Goal: Information Seeking & Learning: Compare options

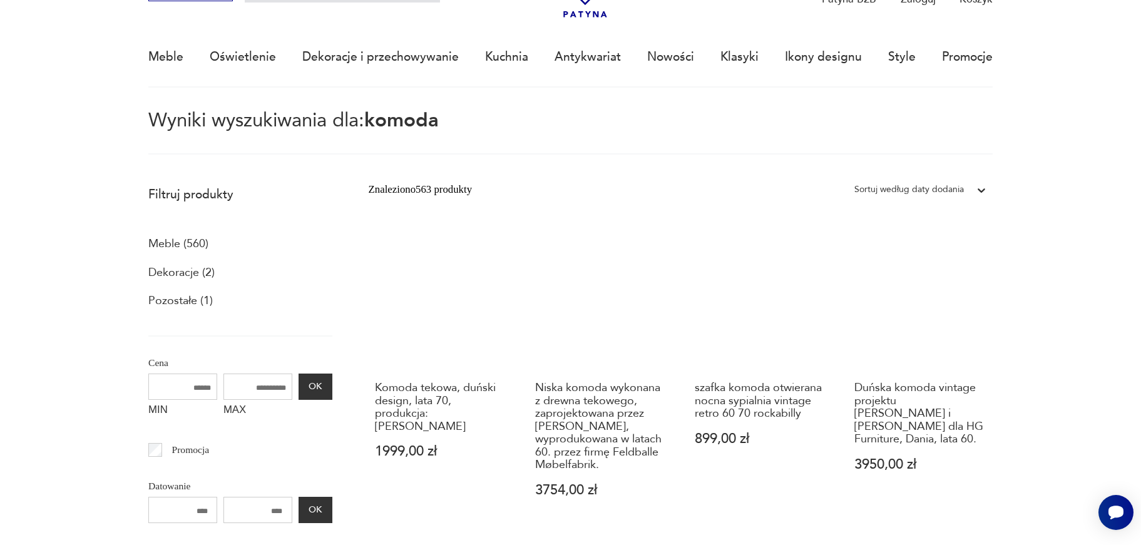
scroll to position [89, 0]
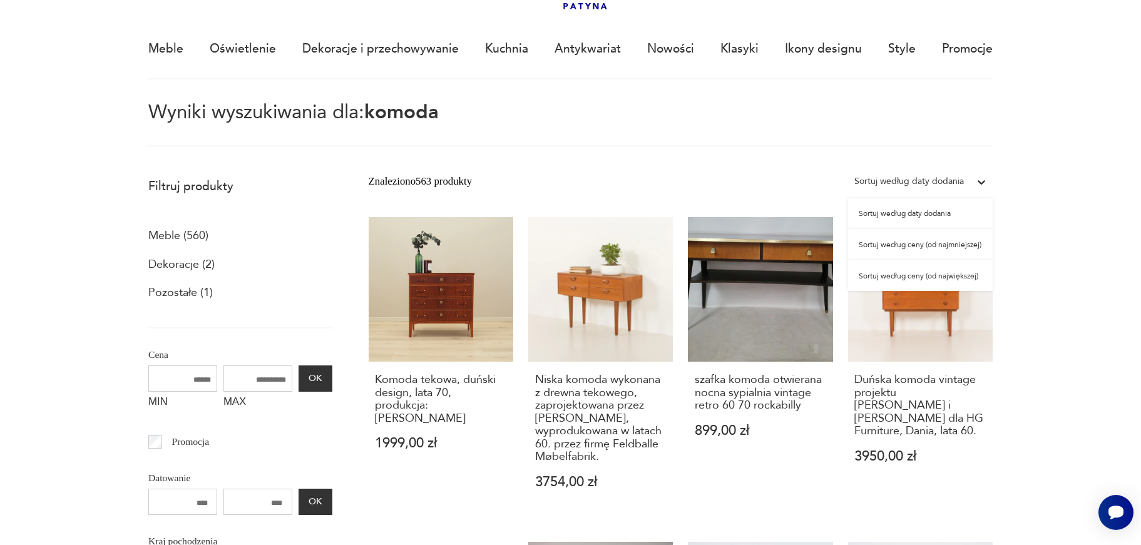
click at [951, 178] on div "Sortuj według daty dodania" at bounding box center [909, 181] width 110 height 16
click at [953, 243] on div "Sortuj według ceny (od najmniejszej)" at bounding box center [920, 244] width 145 height 31
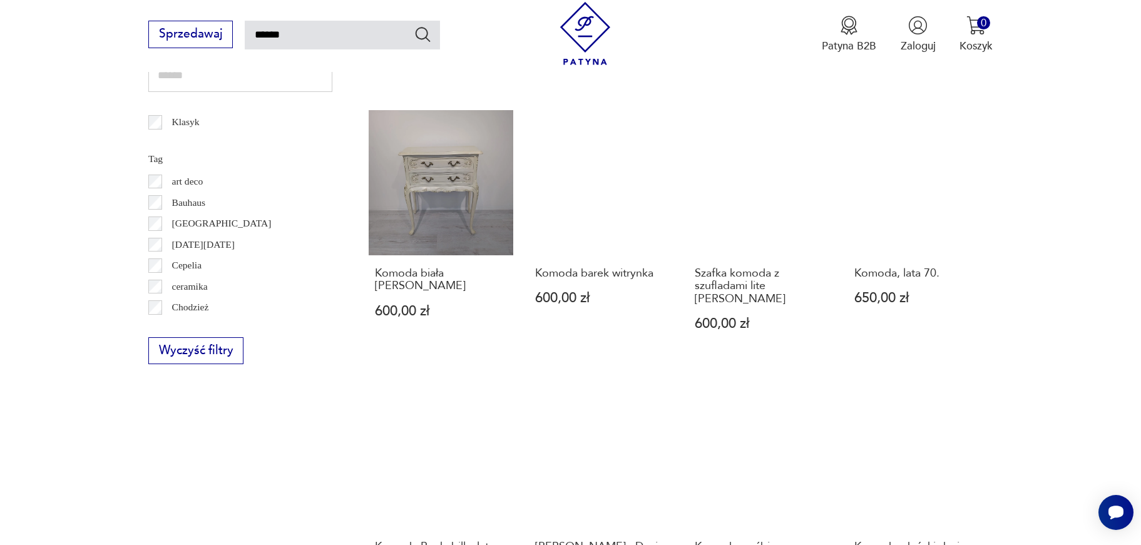
scroll to position [872, 0]
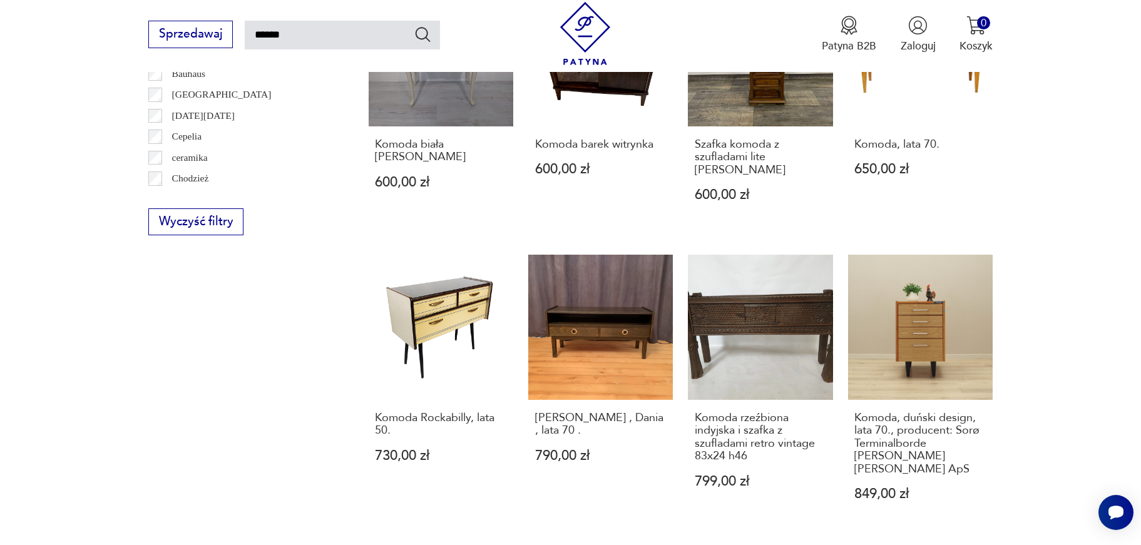
click at [1058, 208] on section "Filtruj produkty Meble (560) Dekoracje (2) Pozostałe (1) Cena MIN MAX OK Promoc…" at bounding box center [570, 35] width 1141 height 1294
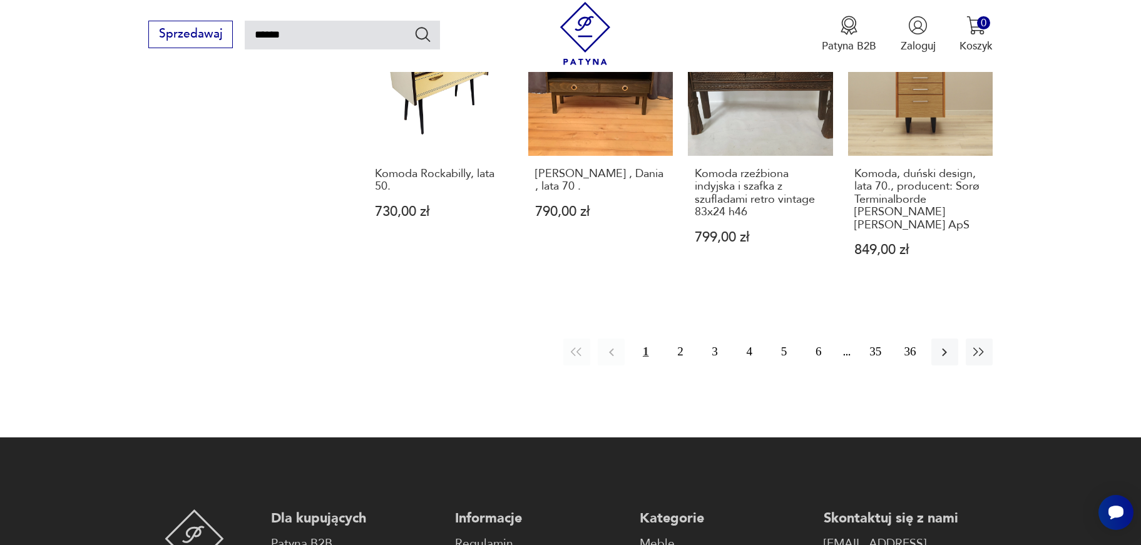
scroll to position [997, 0]
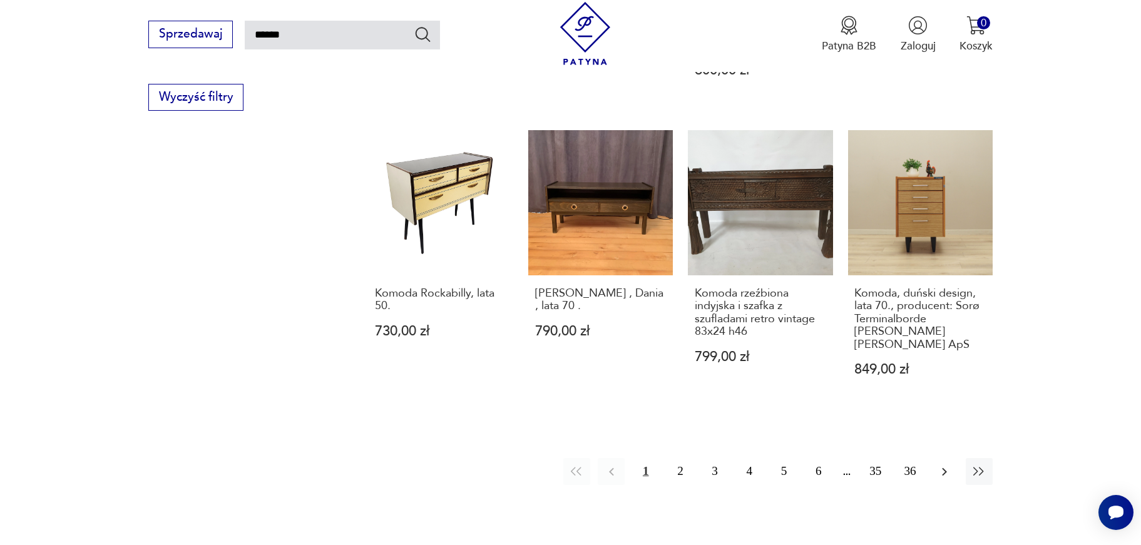
click at [950, 468] on icon "button" at bounding box center [944, 471] width 15 height 15
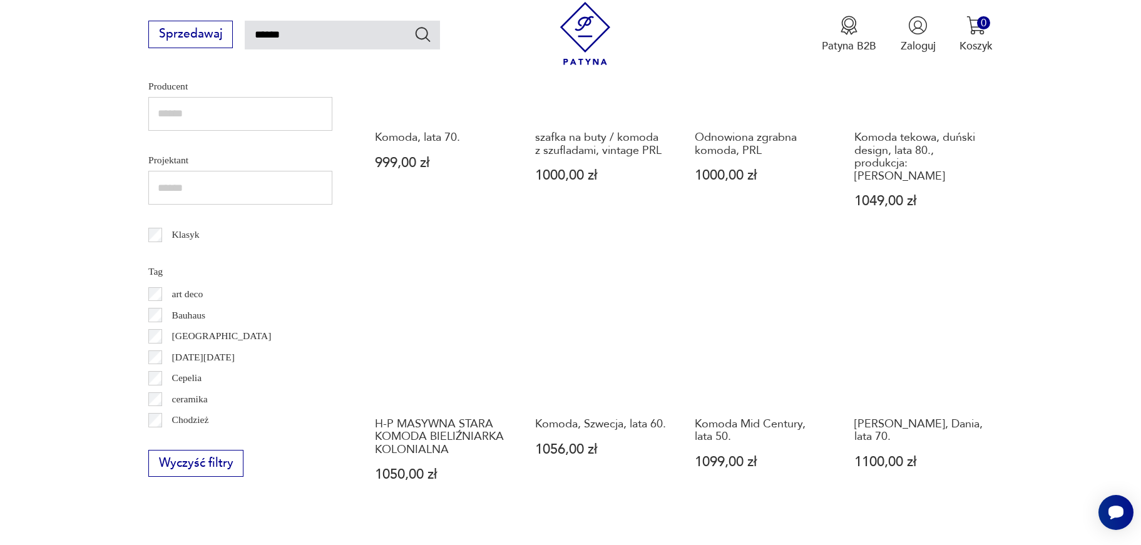
scroll to position [638, 0]
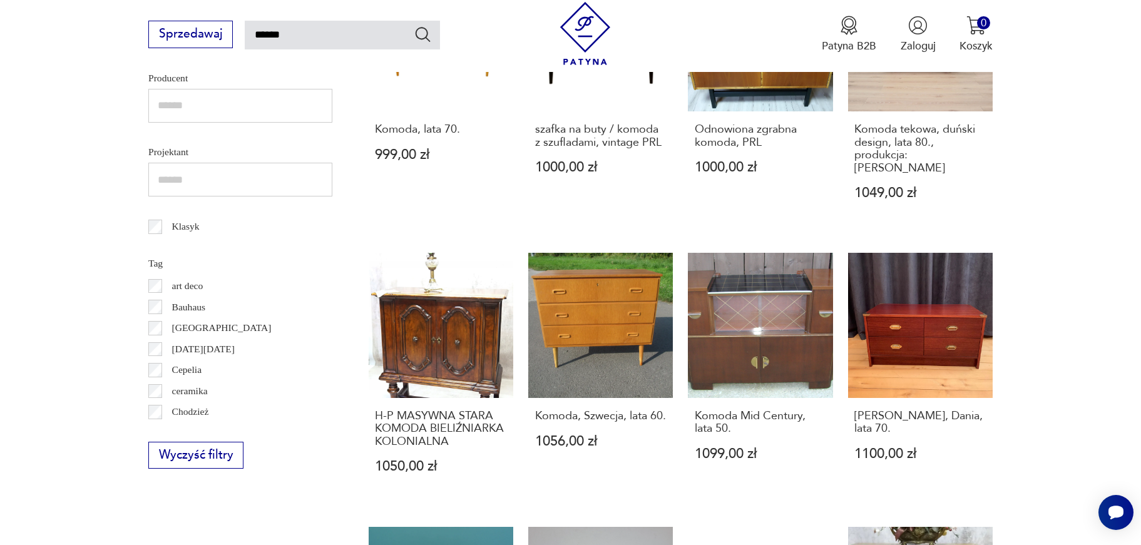
click at [1086, 291] on section "Filtruj produkty Meble (560) Dekoracje (2) Pozostałe (1) Cena MIN MAX OK Promoc…" at bounding box center [570, 287] width 1141 height 1333
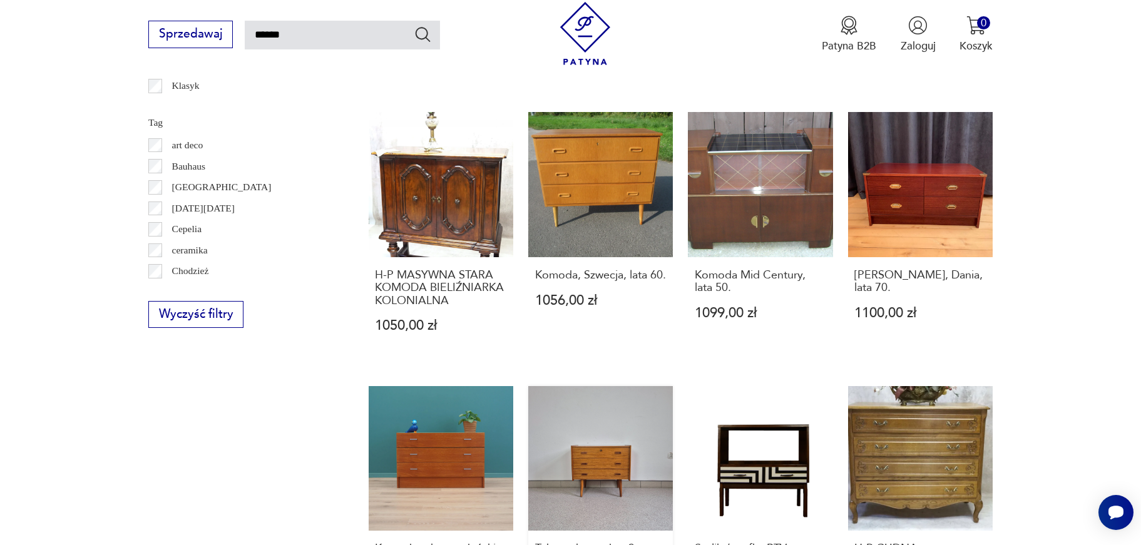
scroll to position [1016, 0]
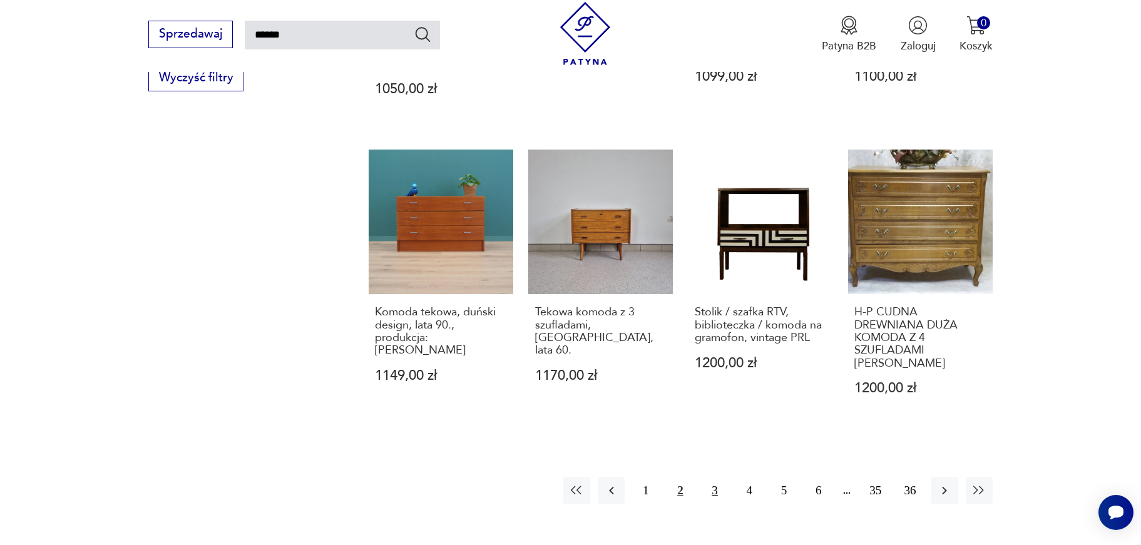
click at [715, 483] on button "3" at bounding box center [715, 490] width 27 height 27
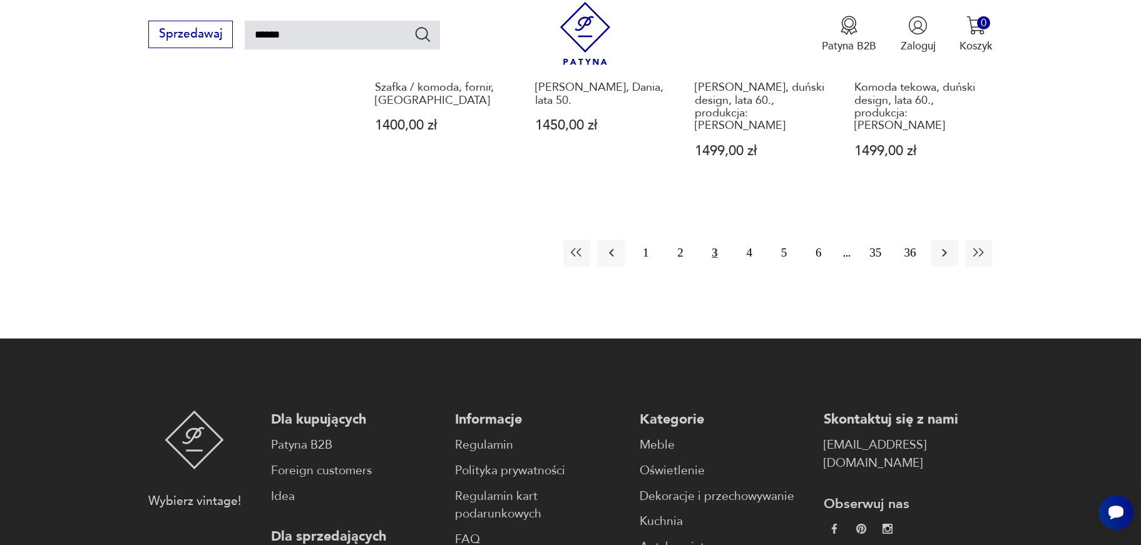
scroll to position [1040, 0]
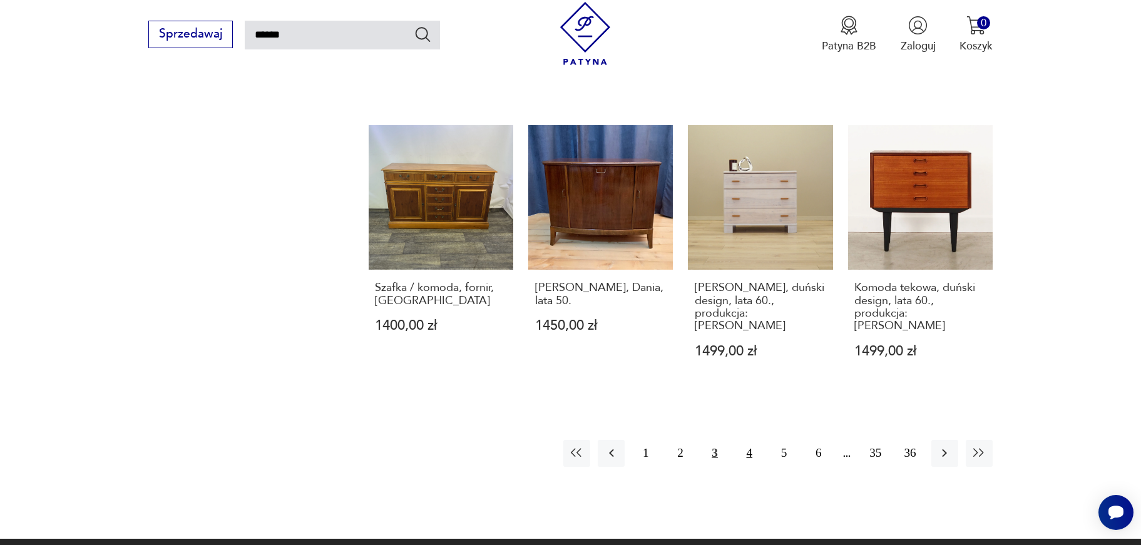
click at [749, 450] on button "4" at bounding box center [749, 453] width 27 height 27
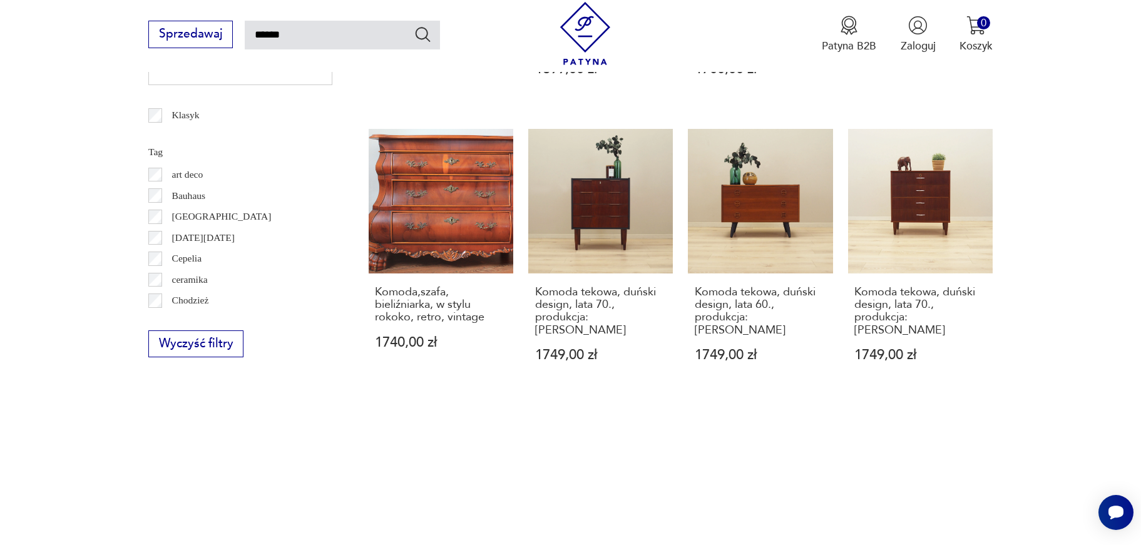
scroll to position [742, 0]
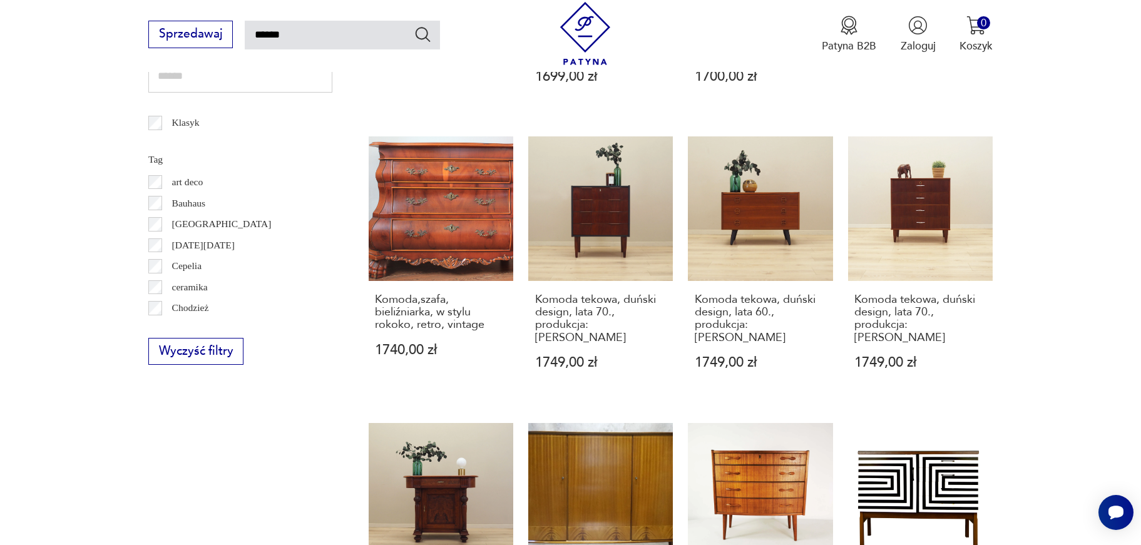
click at [1082, 238] on section "Filtruj produkty Meble (560) Dekoracje (2) Pozostałe (1) Cena MIN MAX OK Promoc…" at bounding box center [570, 189] width 1141 height 1345
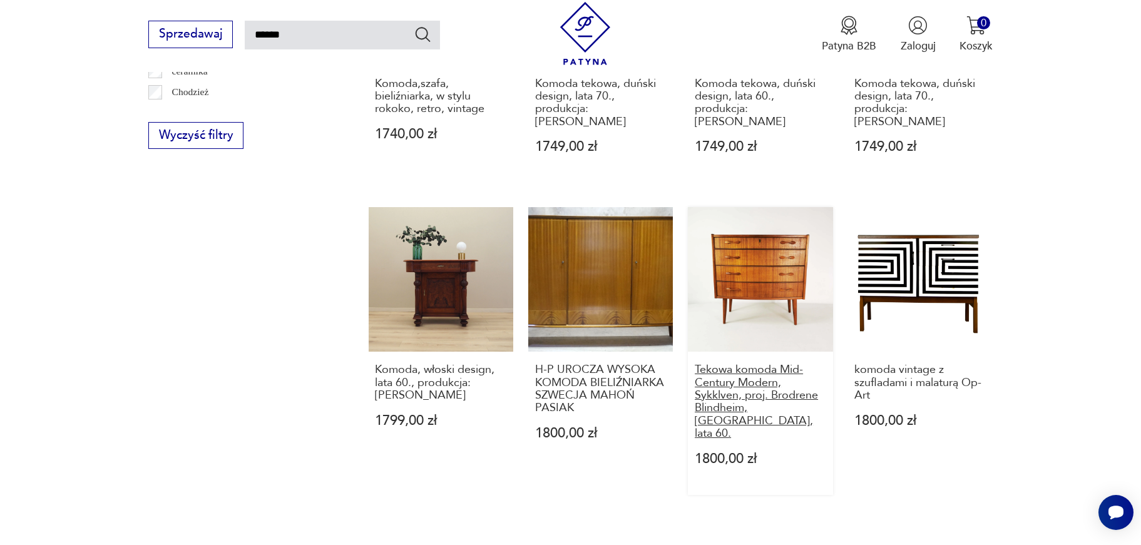
scroll to position [1045, 0]
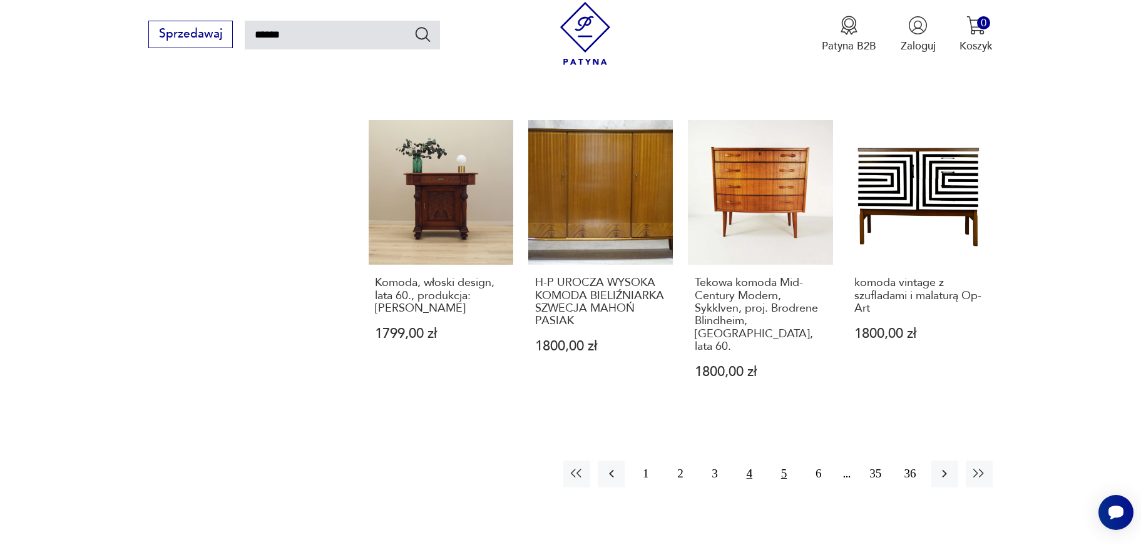
click at [788, 461] on button "5" at bounding box center [784, 474] width 27 height 27
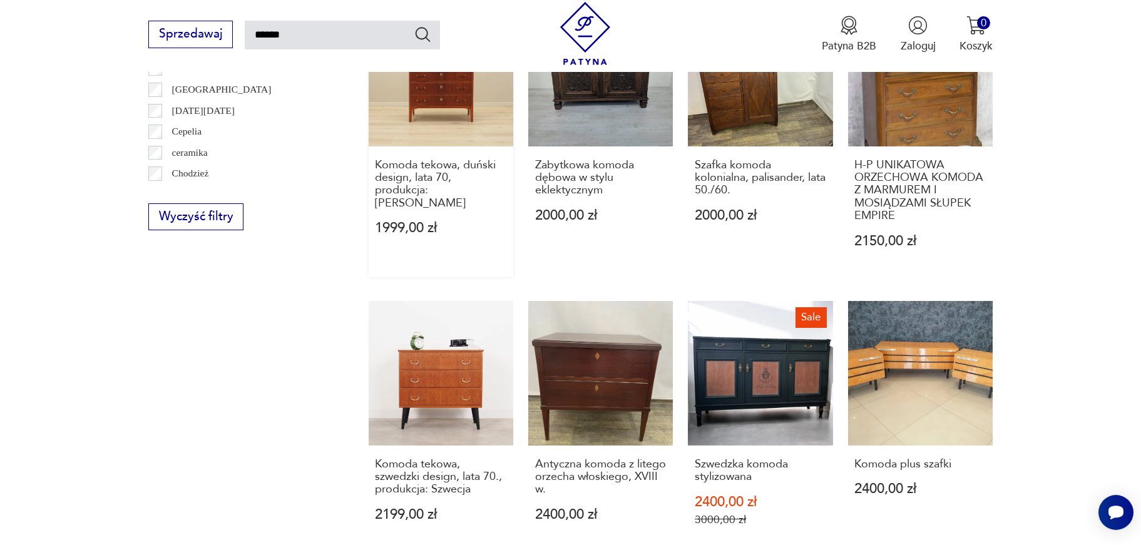
scroll to position [941, 0]
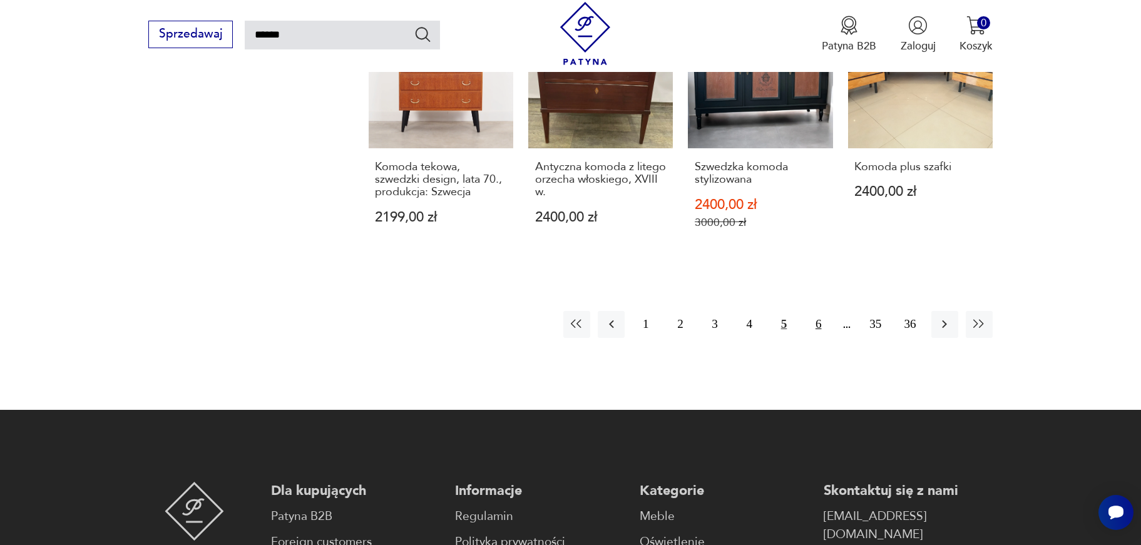
click at [815, 333] on button "6" at bounding box center [818, 324] width 27 height 27
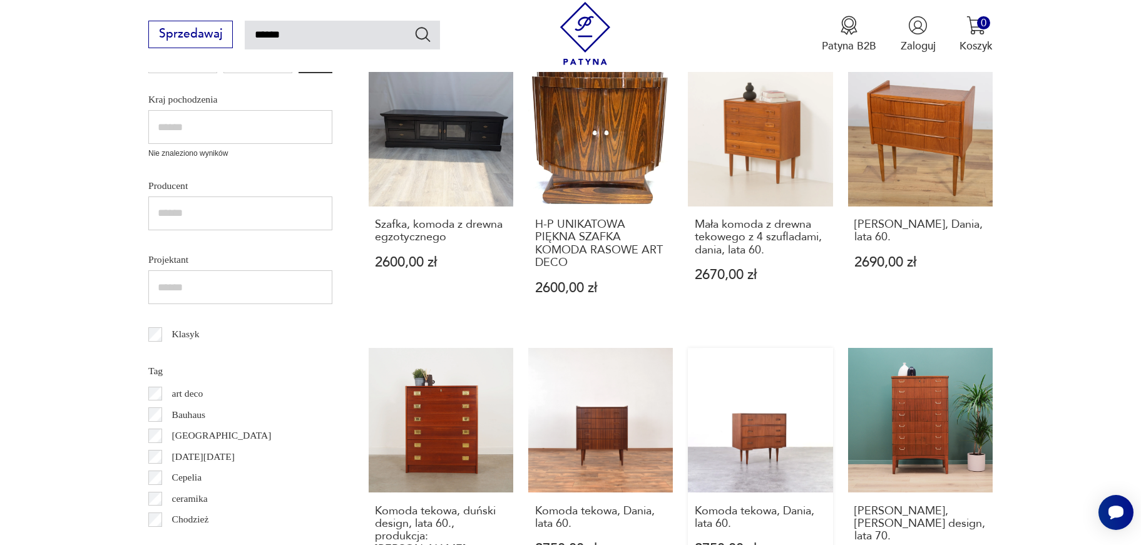
scroll to position [660, 0]
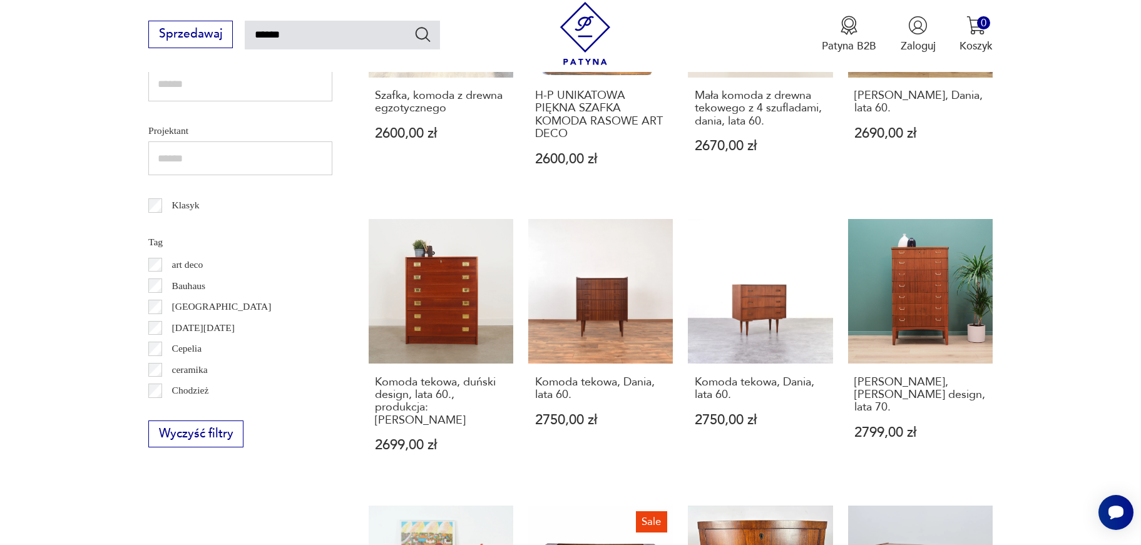
click at [1060, 267] on section "Filtruj produkty Meble (560) Dekoracje (2) Pozostałe (1) Cena MIN MAX OK Promoc…" at bounding box center [570, 260] width 1141 height 1320
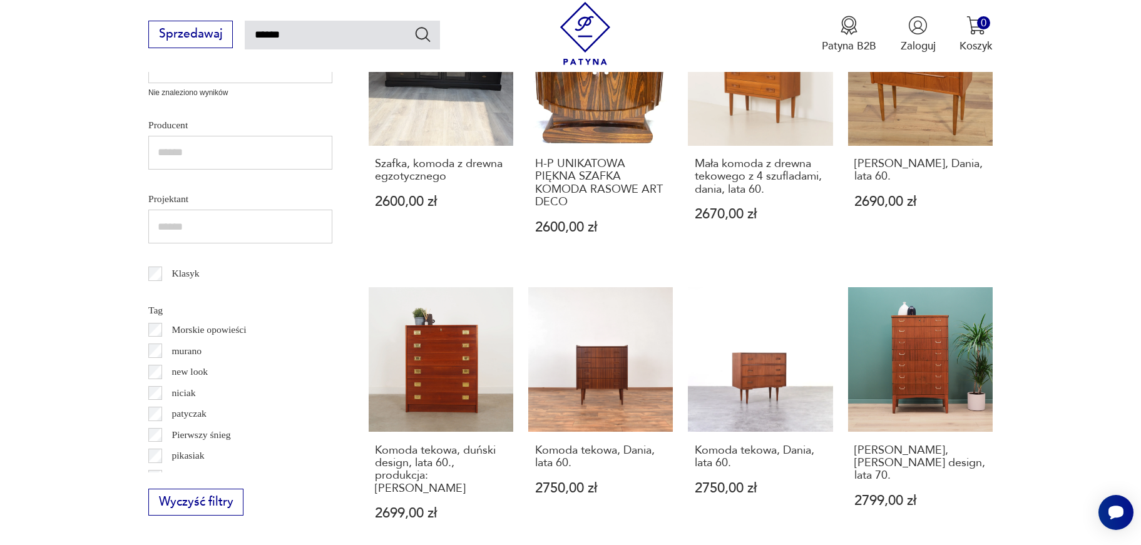
scroll to position [1243, 0]
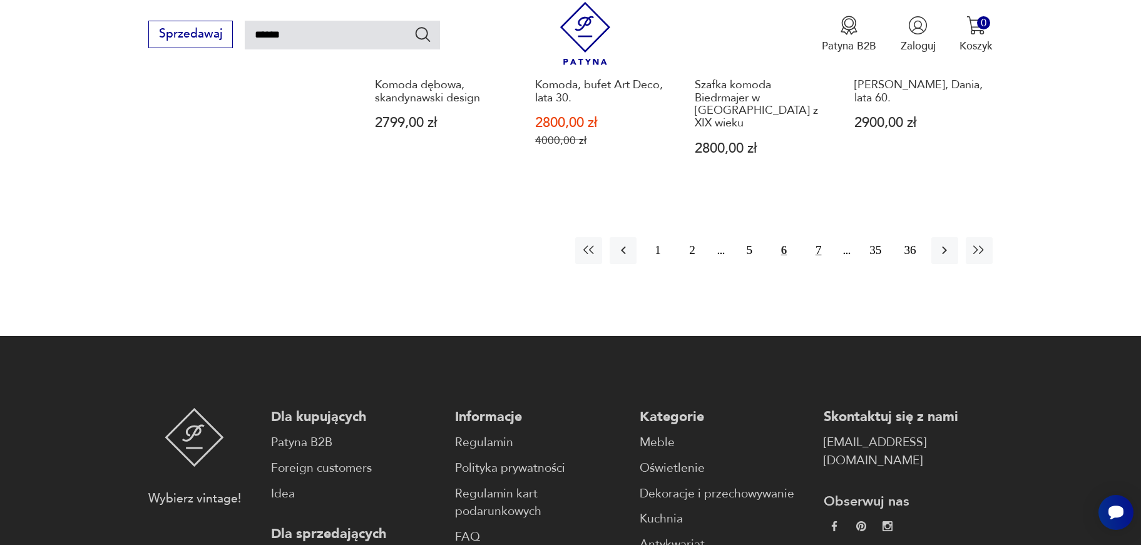
click at [820, 251] on button "7" at bounding box center [818, 250] width 27 height 27
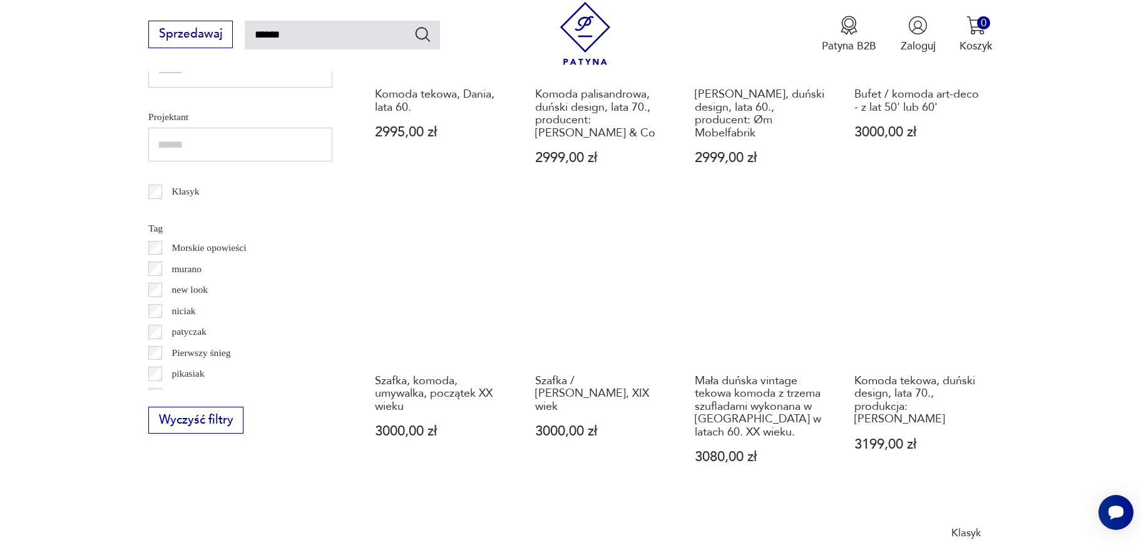
scroll to position [737, 0]
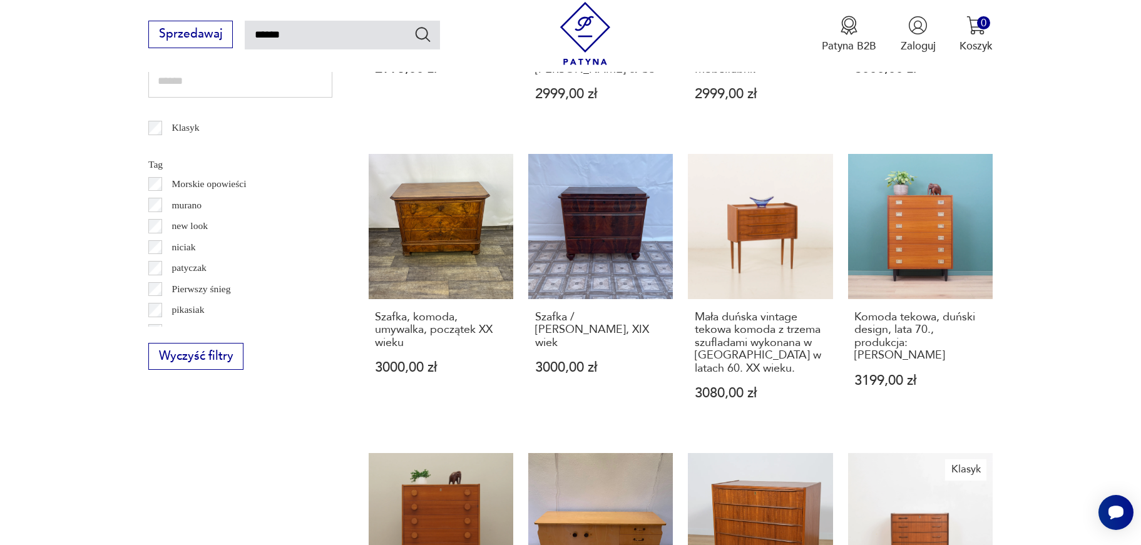
click at [1061, 216] on section "Filtruj produkty Meble (560) Dekoracje (2) Pozostałe (1) Cena MIN MAX OK Promoc…" at bounding box center [570, 201] width 1141 height 1358
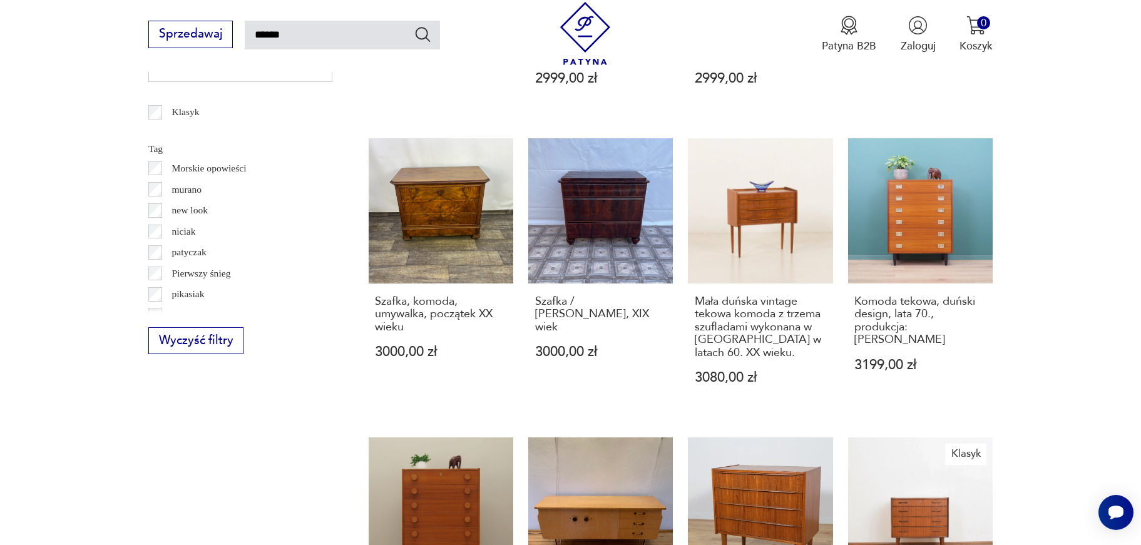
scroll to position [1050, 0]
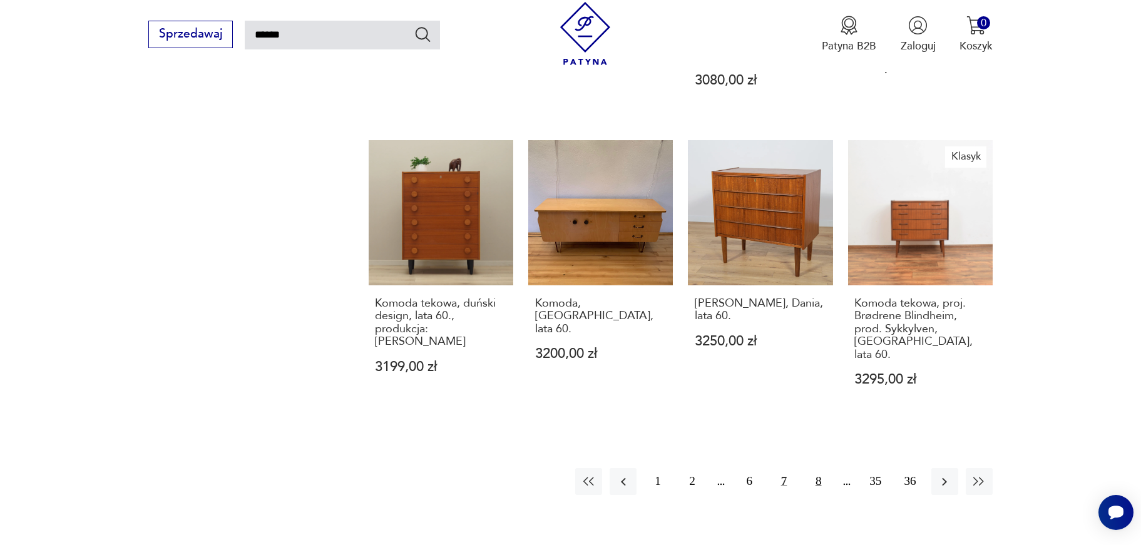
click at [816, 485] on button "8" at bounding box center [818, 481] width 27 height 27
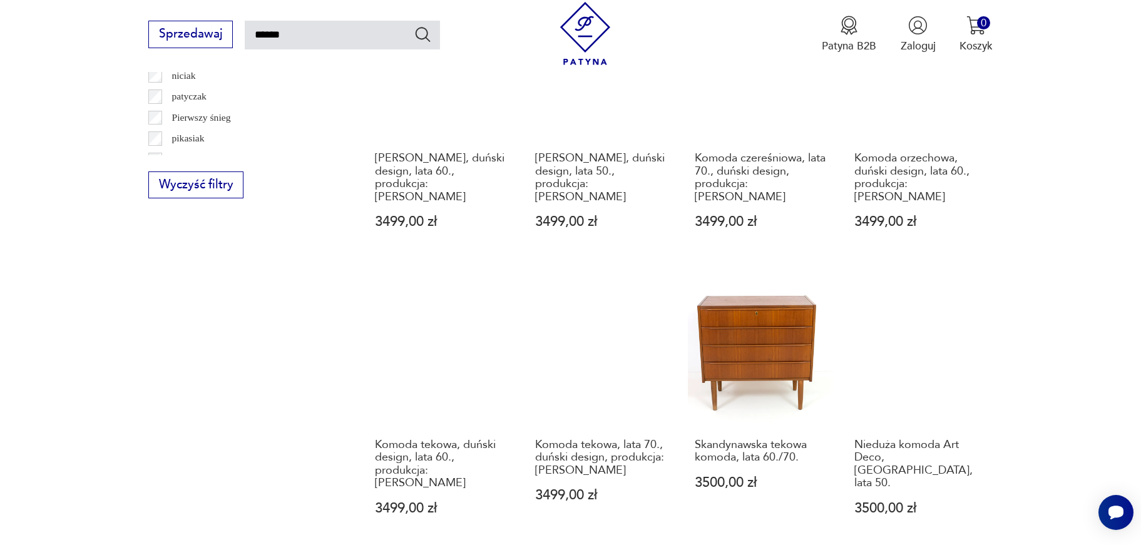
scroll to position [1038, 0]
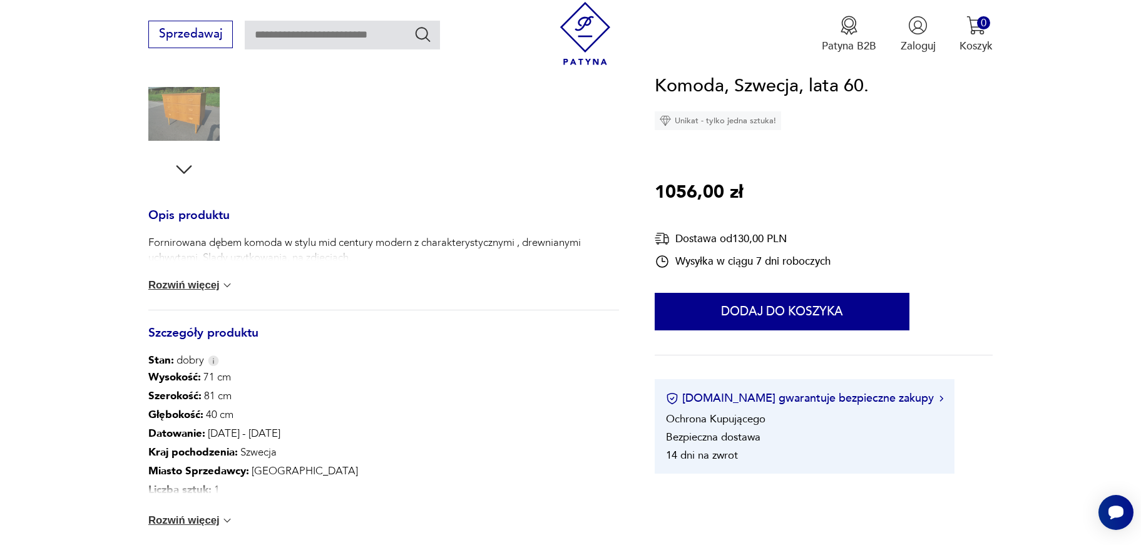
scroll to position [113, 0]
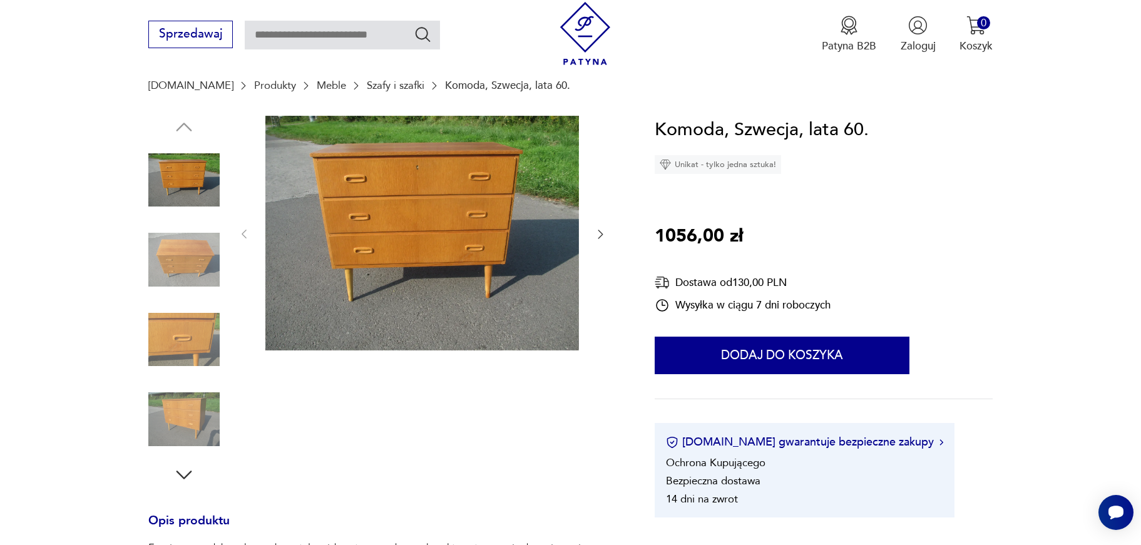
click at [186, 251] on img at bounding box center [183, 259] width 71 height 71
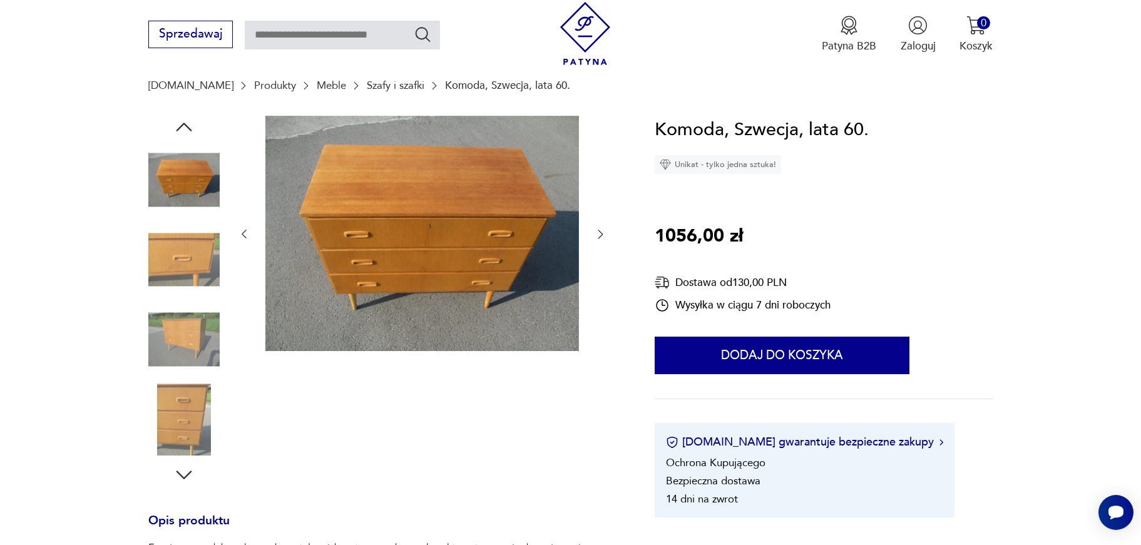
click at [179, 307] on img at bounding box center [183, 339] width 71 height 71
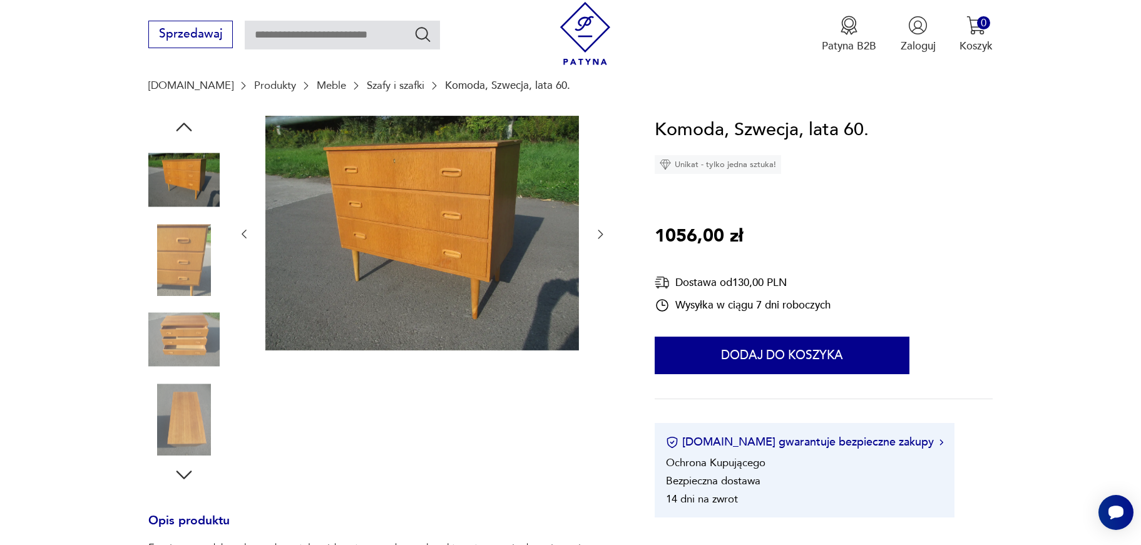
click at [181, 355] on img at bounding box center [183, 339] width 71 height 71
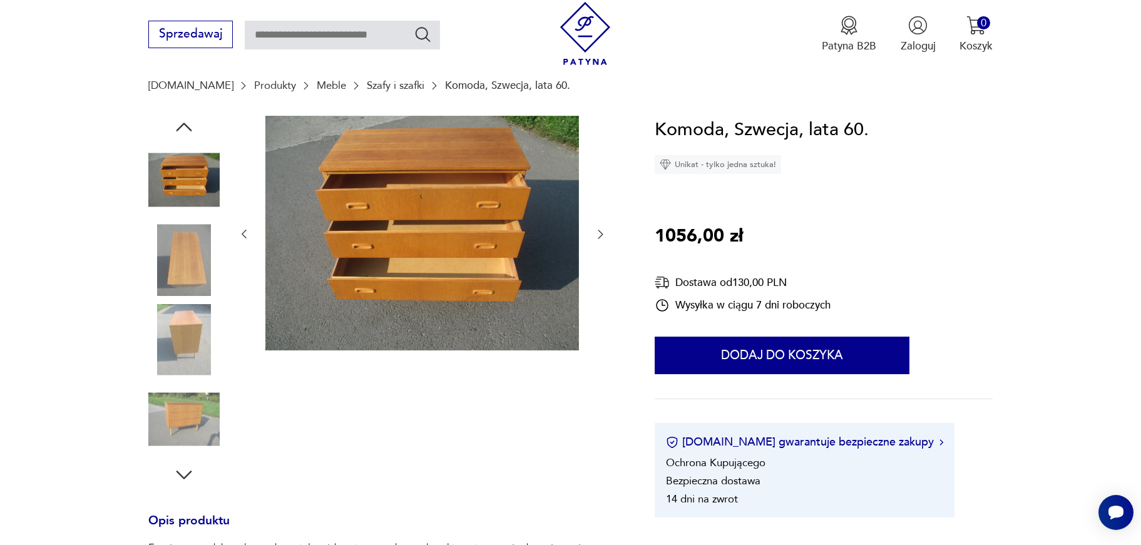
click at [175, 188] on img at bounding box center [183, 180] width 71 height 71
click at [178, 268] on img at bounding box center [183, 259] width 71 height 71
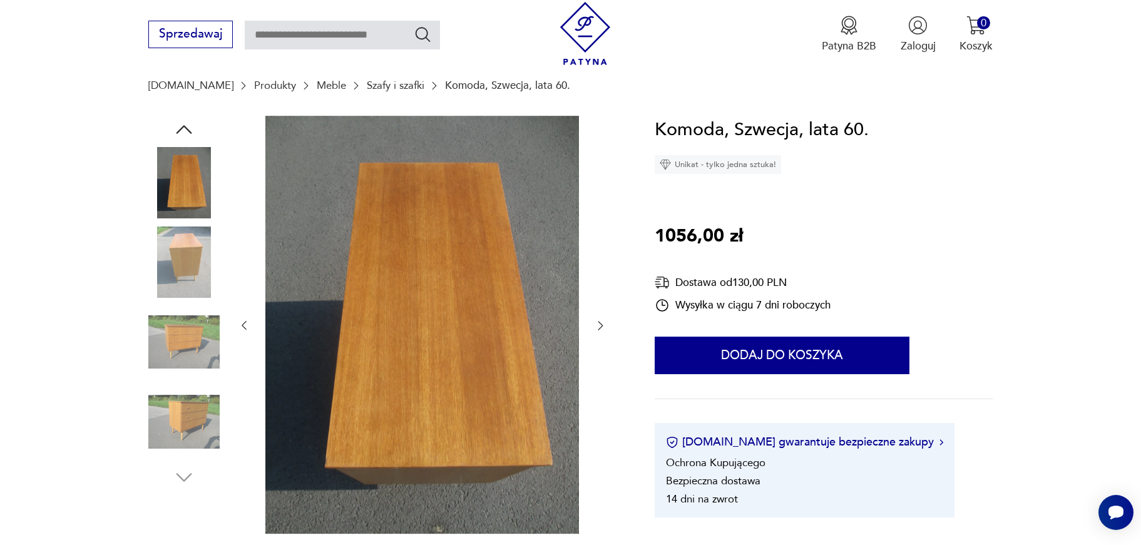
click at [182, 337] on img at bounding box center [183, 342] width 71 height 71
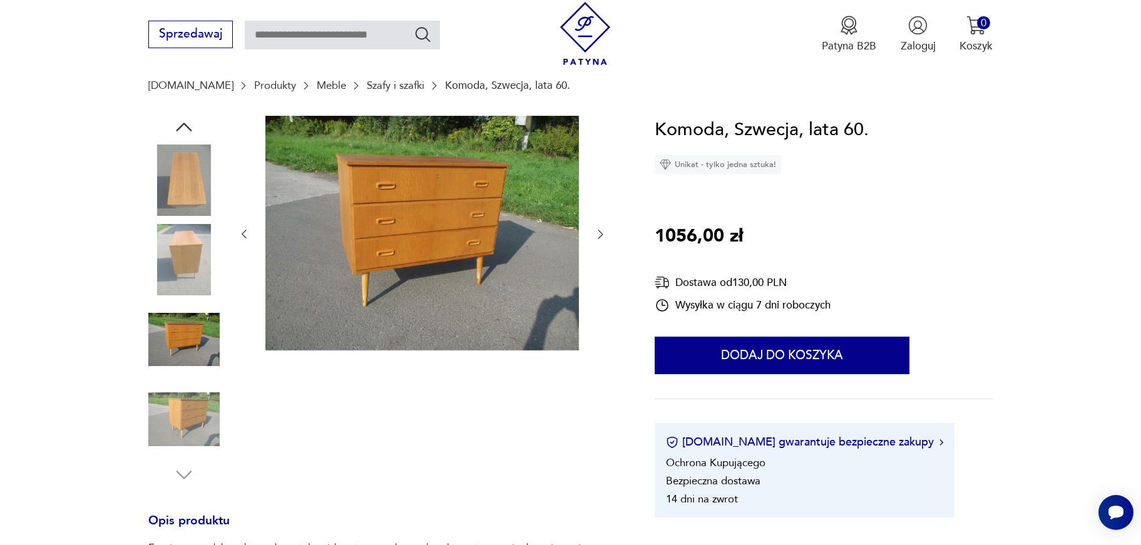
click at [181, 369] on img at bounding box center [183, 339] width 71 height 71
click at [181, 391] on img at bounding box center [183, 419] width 71 height 71
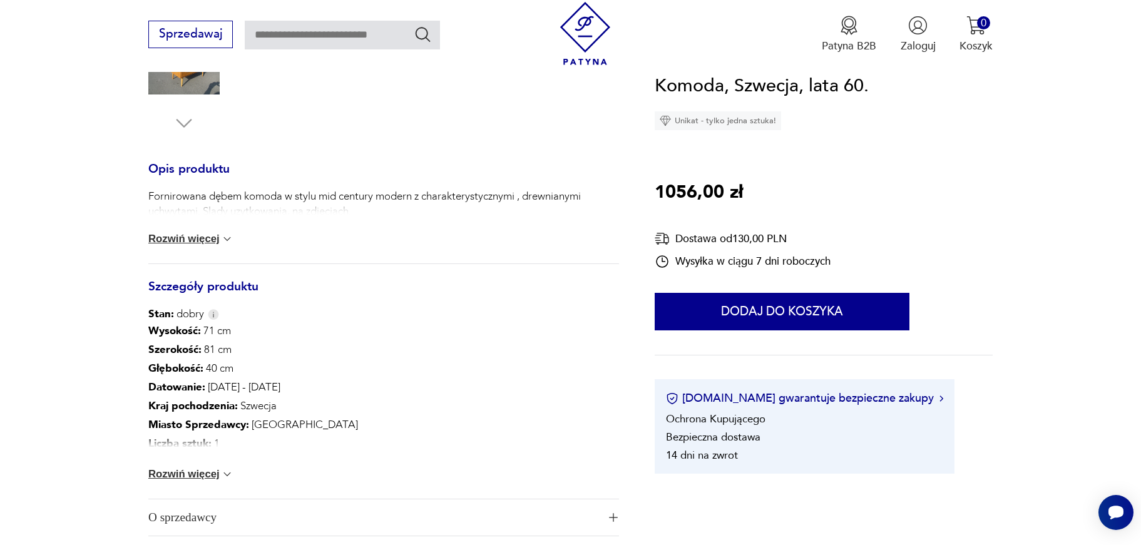
scroll to position [0, 0]
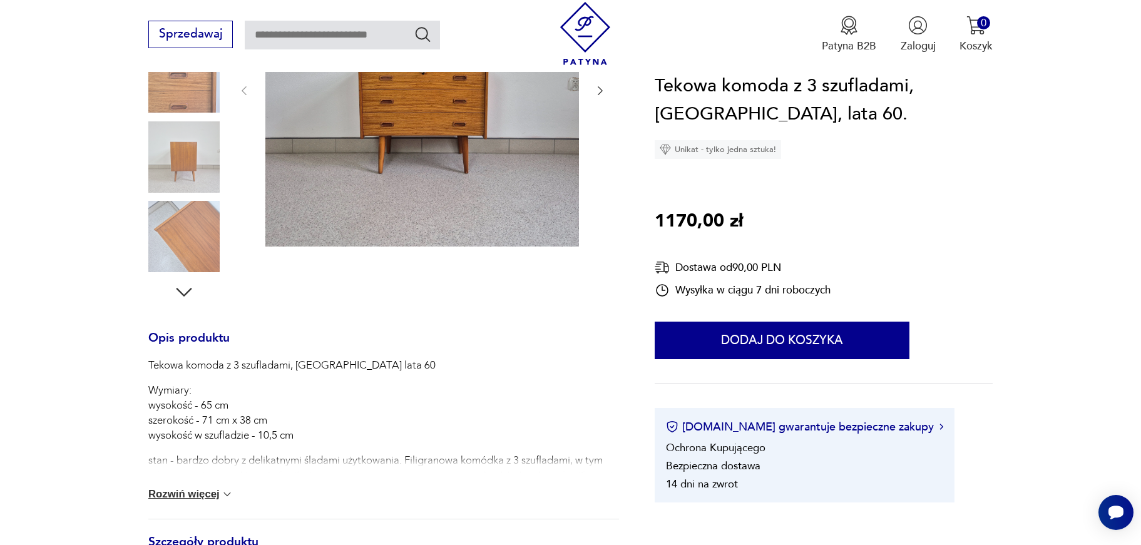
scroll to position [304, 0]
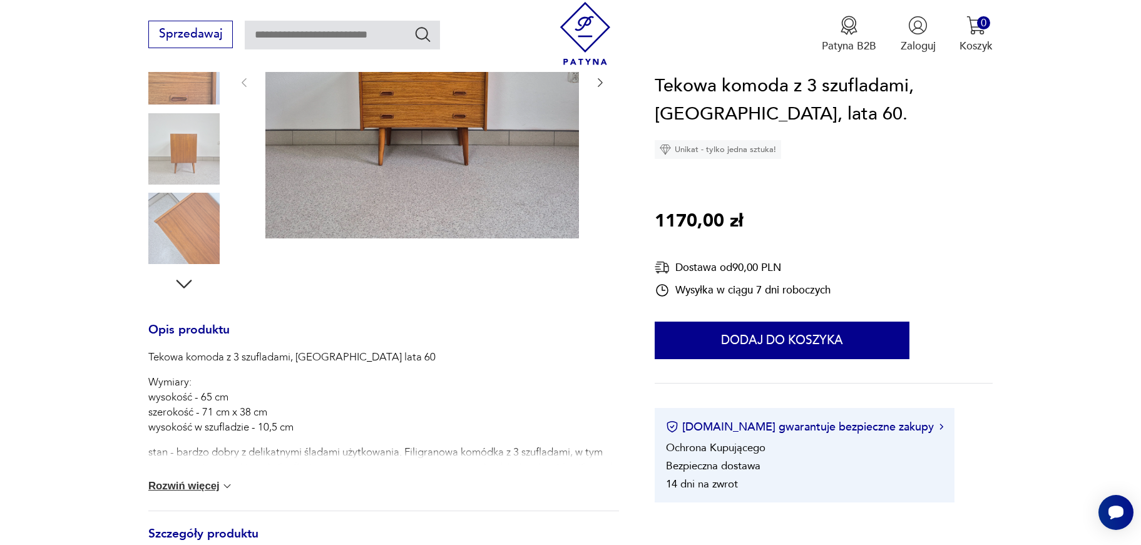
click at [182, 487] on button "Rozwiń więcej" at bounding box center [190, 486] width 85 height 13
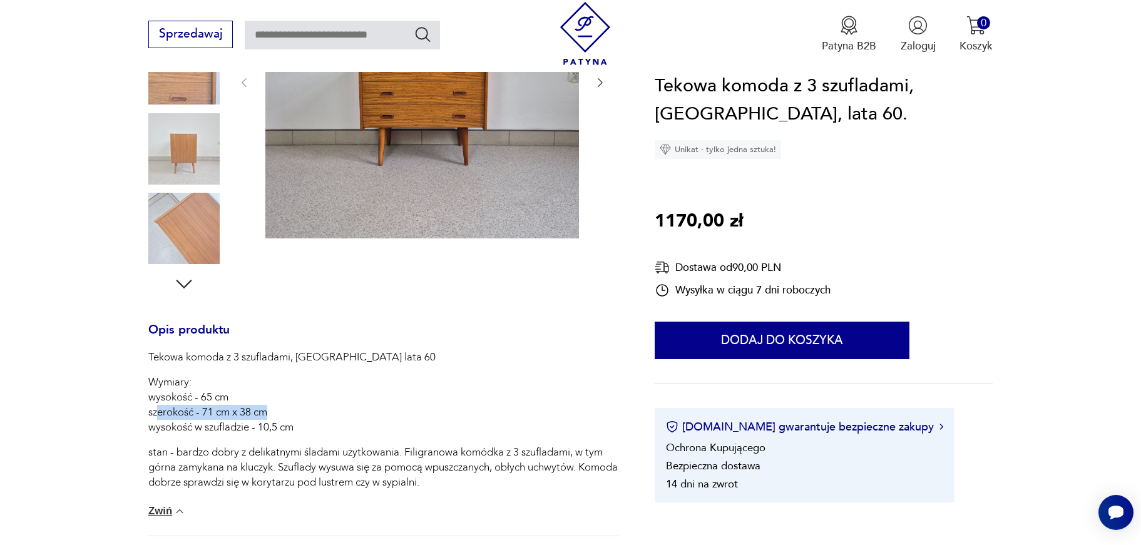
drag, startPoint x: 159, startPoint y: 413, endPoint x: 288, endPoint y: 413, distance: 128.9
click at [288, 413] on p "Wymiary: wysokość - 65 cm szerokość - 71 cm x 38 cm wysokość w szufladzie - 10,…" at bounding box center [383, 405] width 471 height 60
click at [289, 413] on p "Wymiary: wysokość - 65 cm szerokość - 71 cm x 38 cm wysokość w szufladzie - 10,…" at bounding box center [383, 405] width 471 height 60
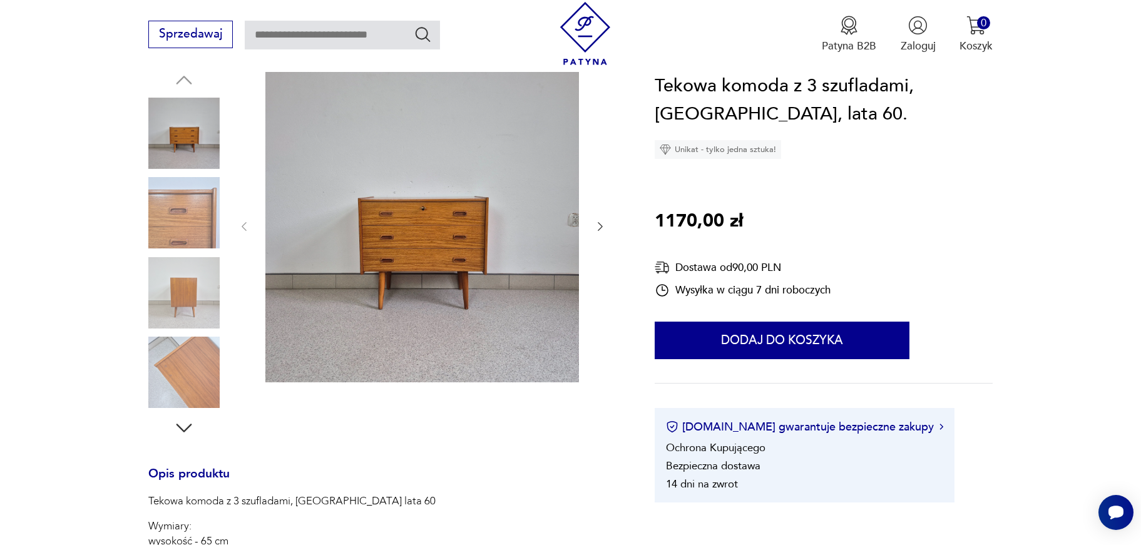
click at [202, 243] on img at bounding box center [183, 212] width 71 height 71
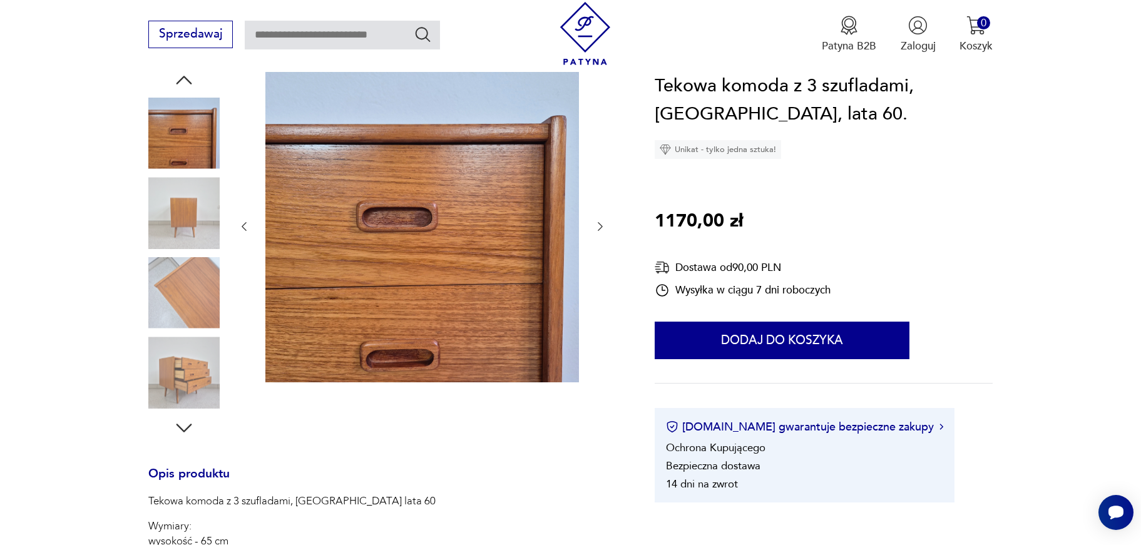
click at [202, 286] on img at bounding box center [183, 292] width 71 height 71
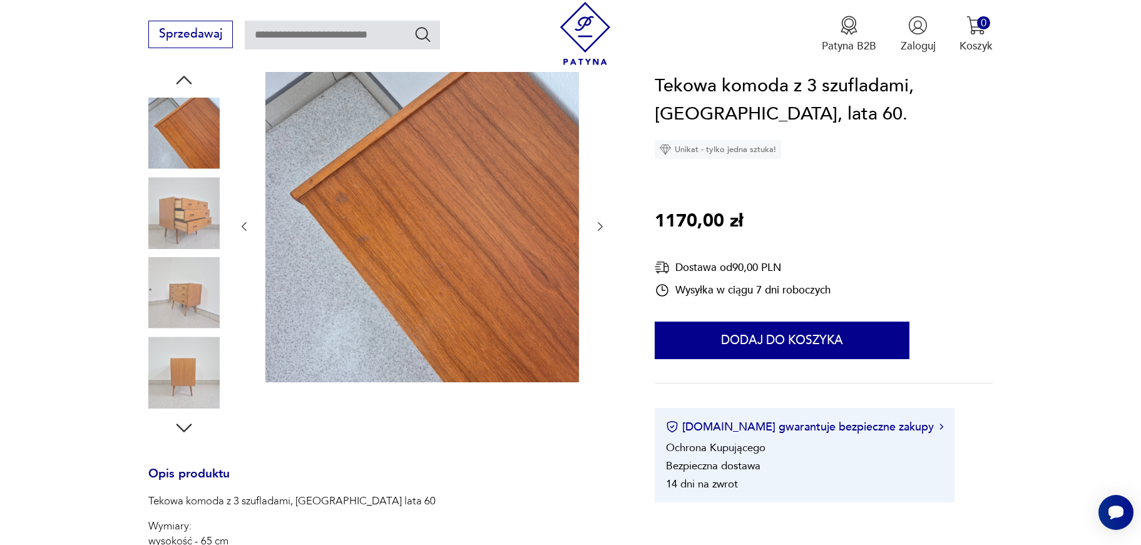
click at [202, 327] on img at bounding box center [183, 292] width 71 height 71
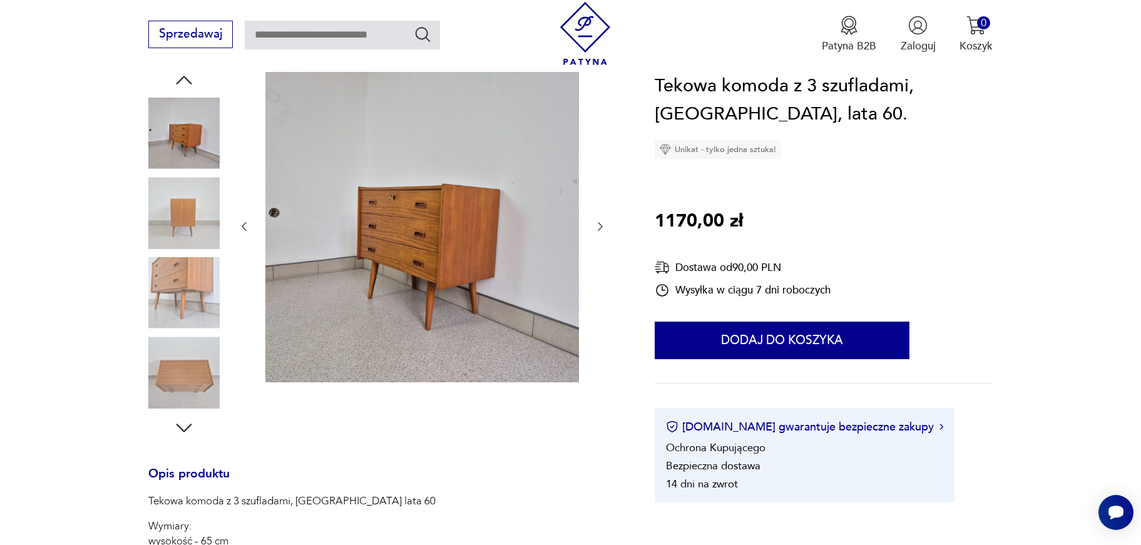
click at [204, 121] on img at bounding box center [183, 133] width 71 height 71
click at [198, 138] on img at bounding box center [183, 133] width 71 height 71
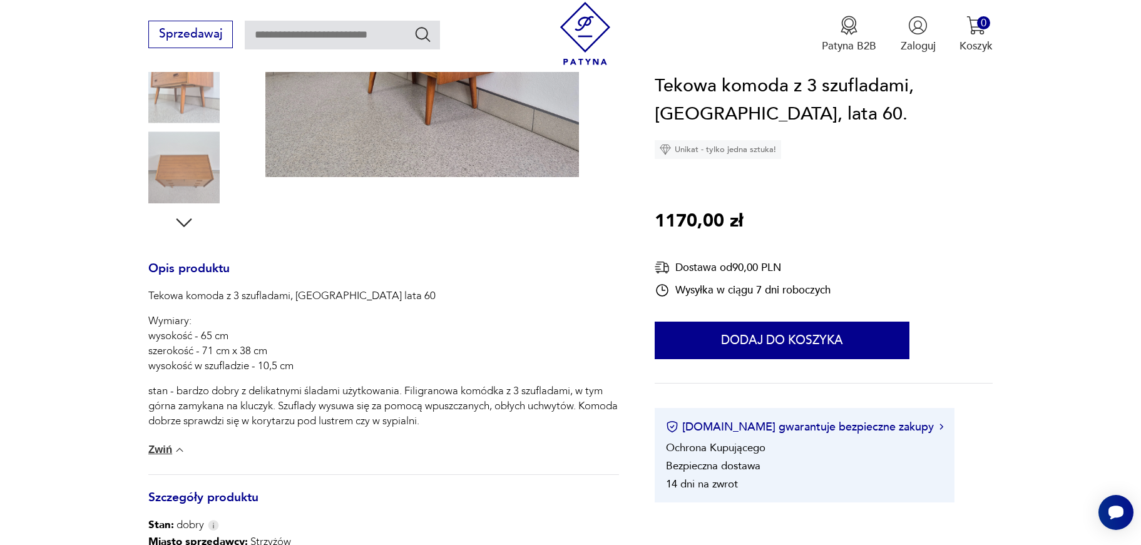
scroll to position [108, 0]
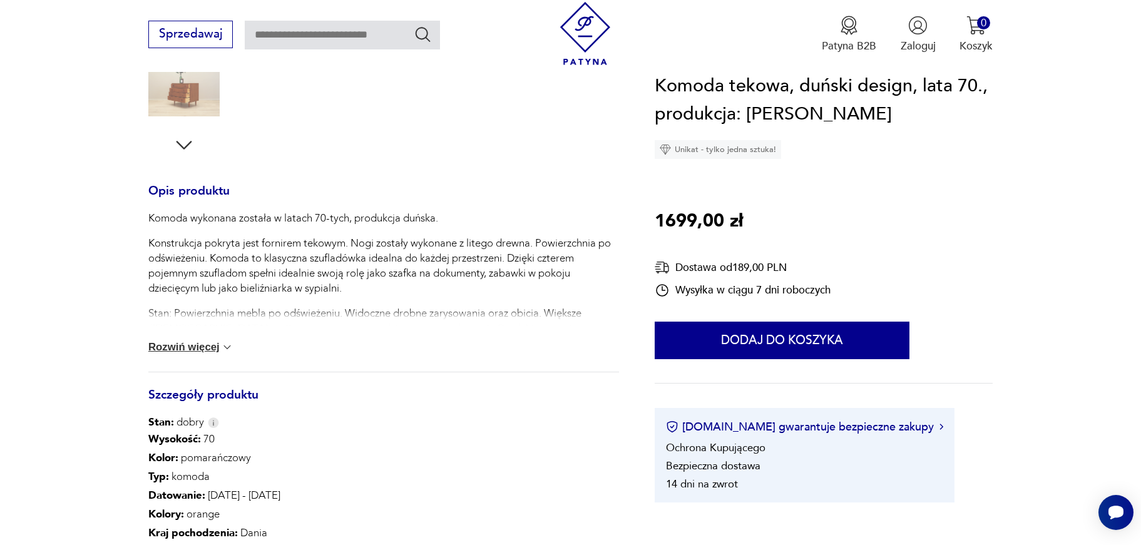
scroll to position [476, 0]
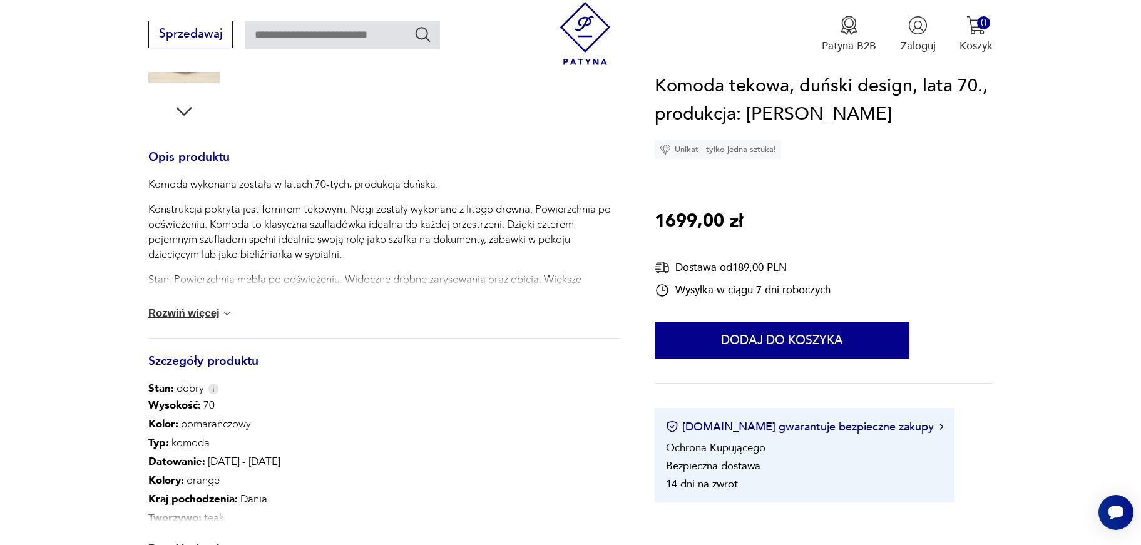
click at [188, 323] on div "Komoda wykonana została w latach 70-tych, produkcja duńska. Konstrukcja pokryta…" at bounding box center [383, 257] width 471 height 161
click at [193, 315] on button "Rozwiń więcej" at bounding box center [190, 313] width 85 height 13
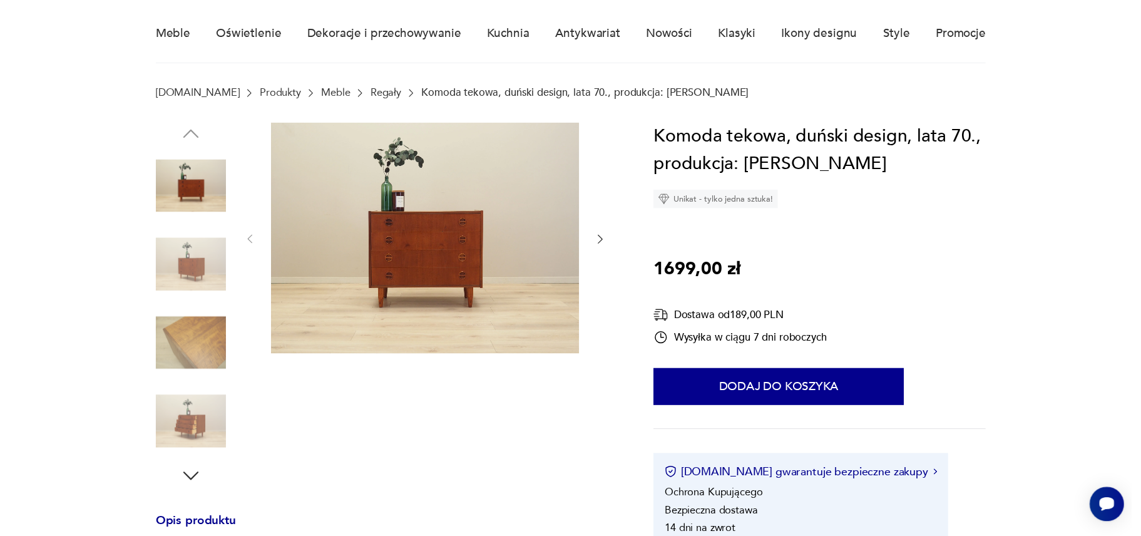
scroll to position [0, 0]
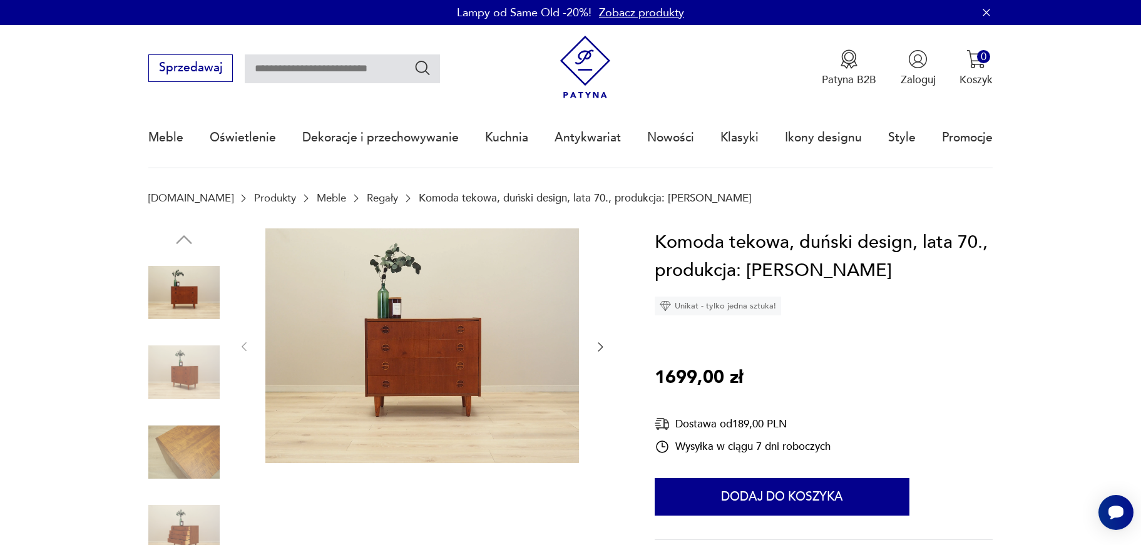
click at [208, 358] on img at bounding box center [183, 372] width 71 height 71
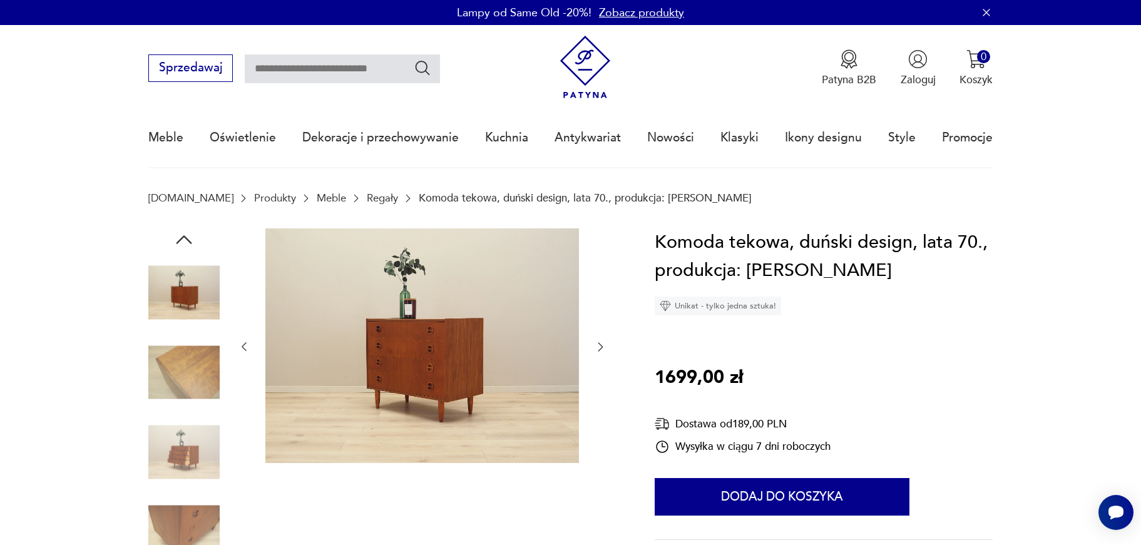
click at [206, 364] on img at bounding box center [183, 372] width 71 height 71
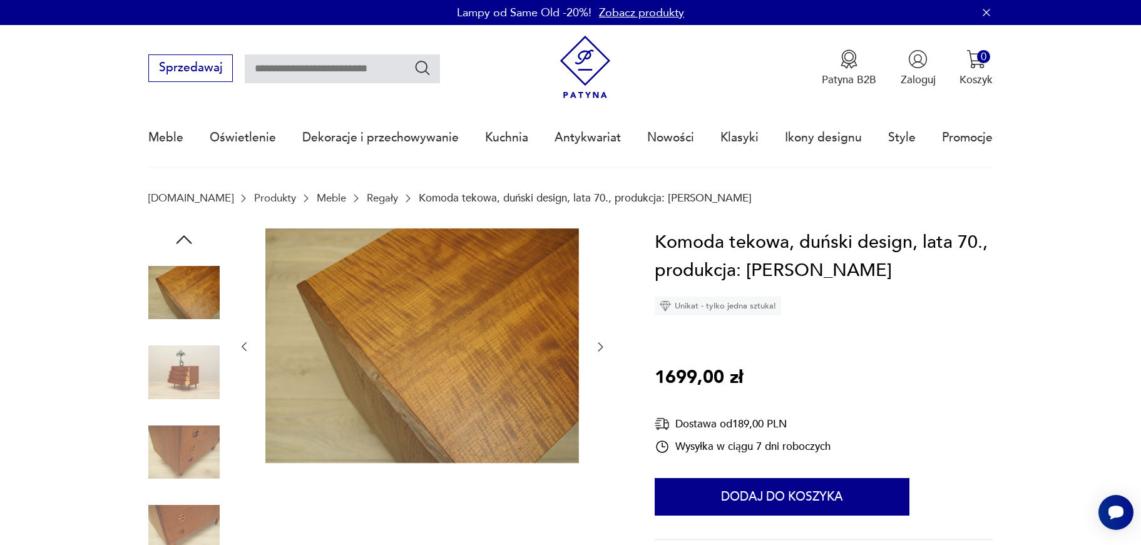
click at [206, 364] on img at bounding box center [183, 372] width 71 height 71
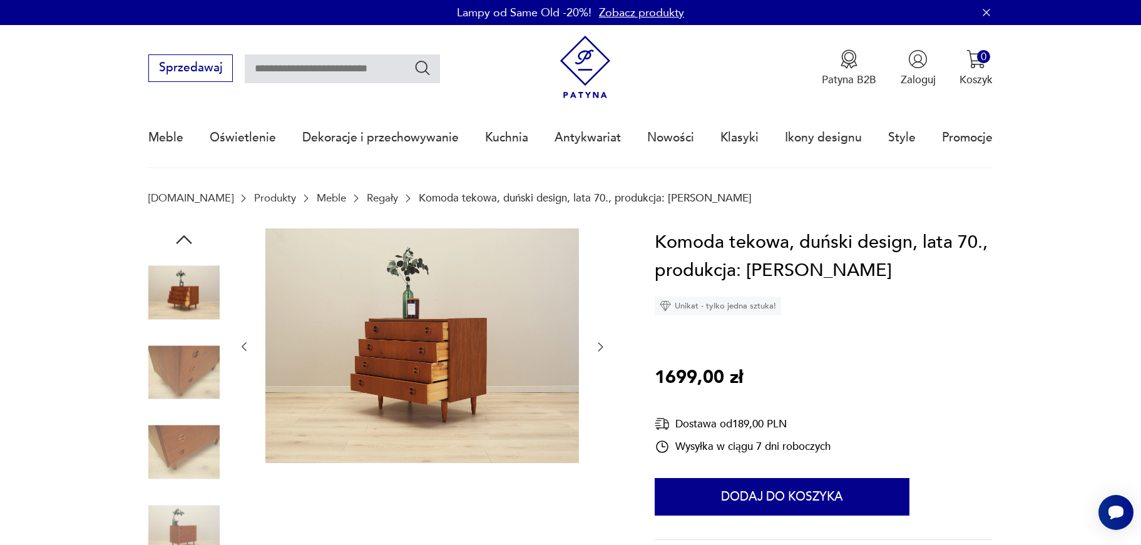
click at [206, 364] on img at bounding box center [183, 372] width 71 height 71
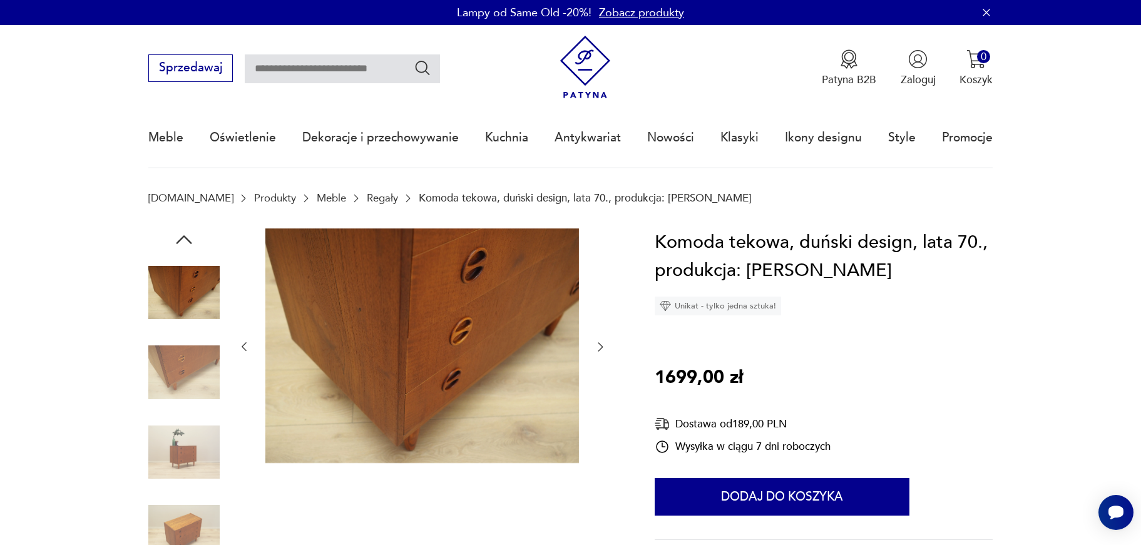
click at [206, 364] on img at bounding box center [183, 372] width 71 height 71
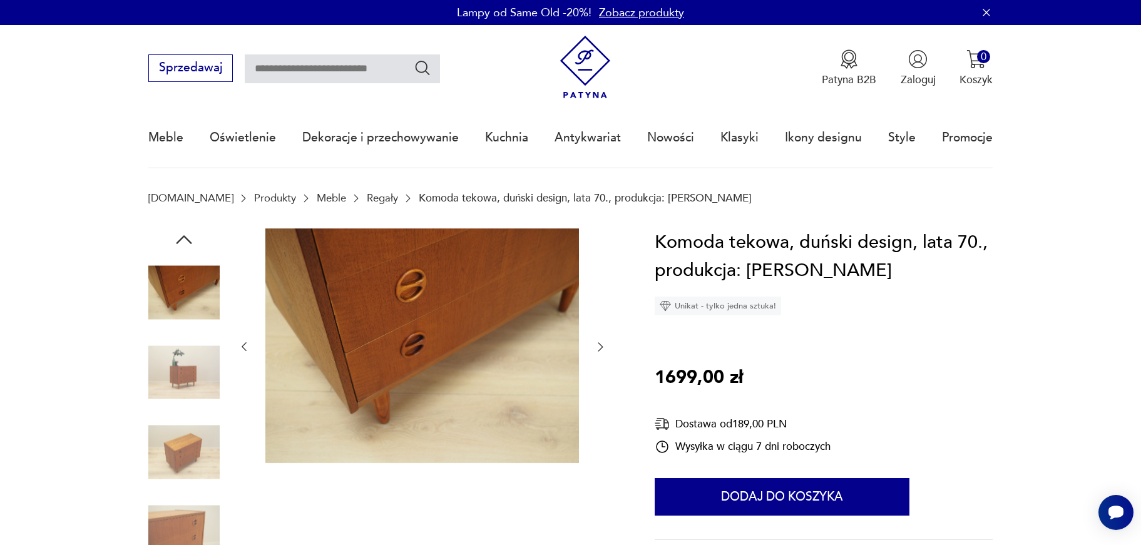
click at [206, 364] on img at bounding box center [183, 372] width 71 height 71
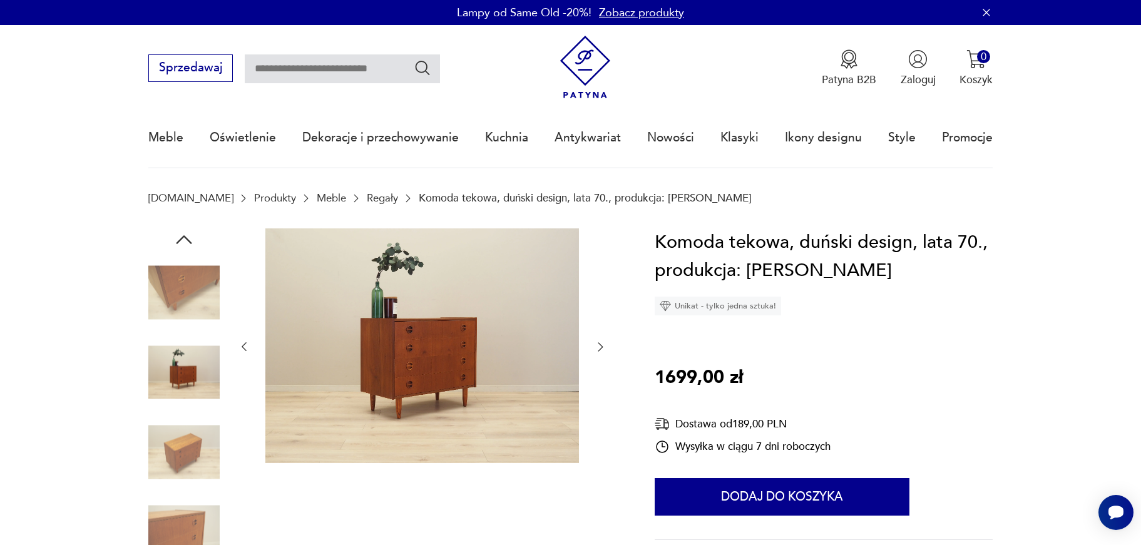
click at [598, 347] on icon "button" at bounding box center [600, 347] width 13 height 13
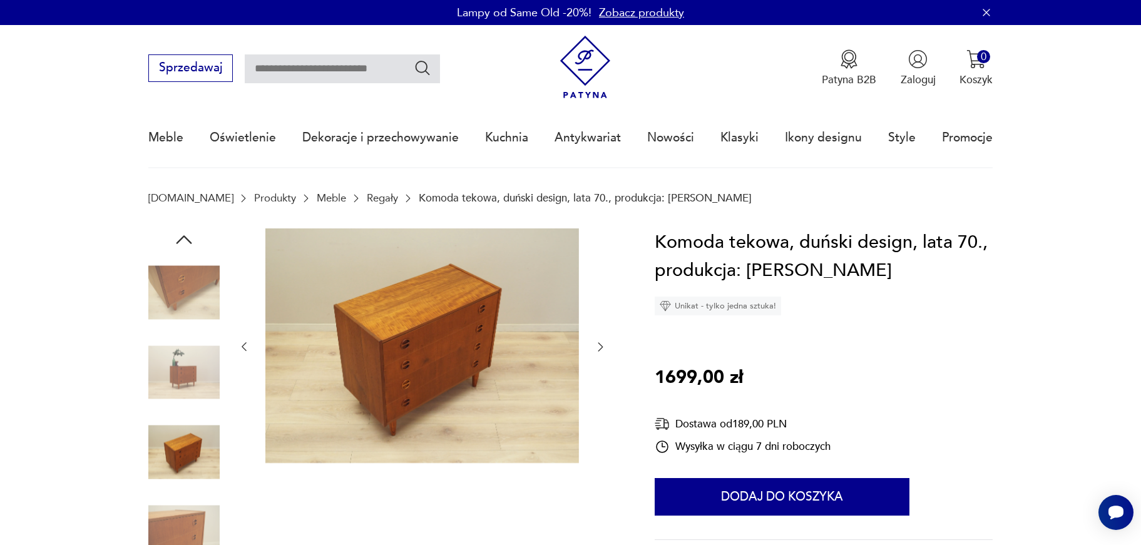
click at [598, 347] on icon "button" at bounding box center [600, 347] width 13 height 13
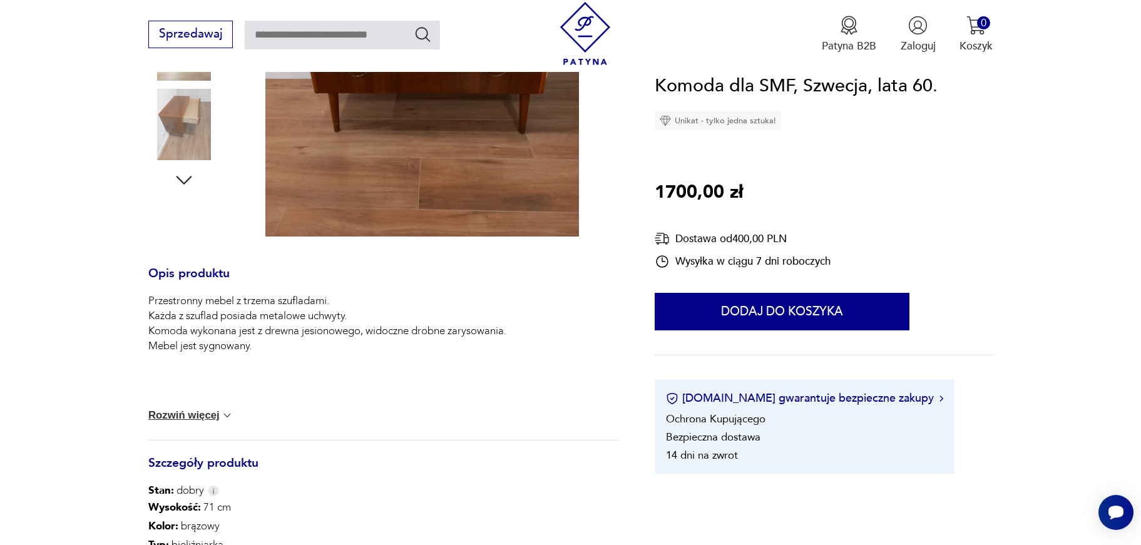
scroll to position [650, 0]
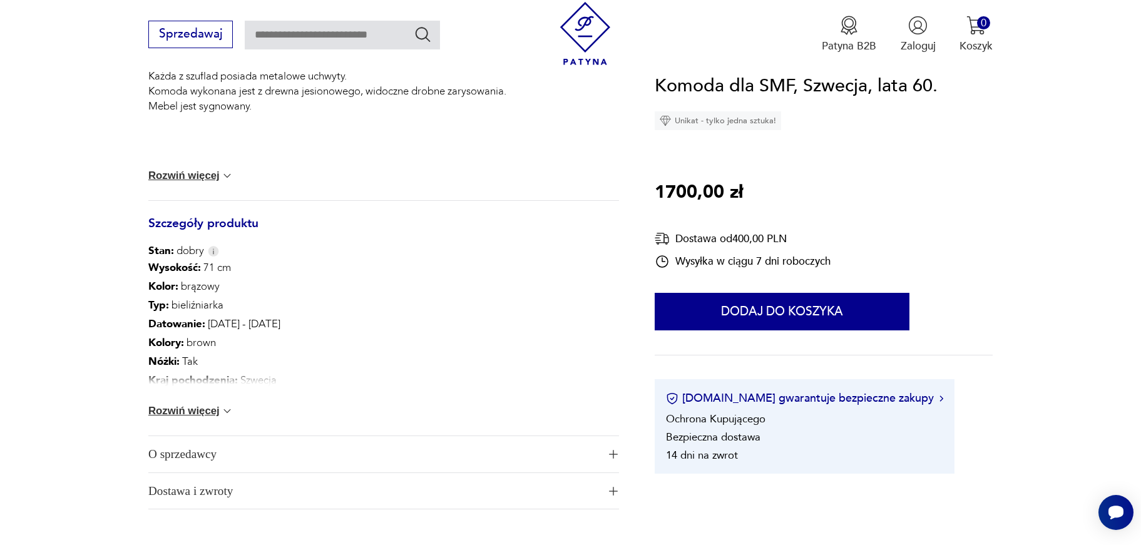
click at [194, 407] on button "Rozwiń więcej" at bounding box center [190, 411] width 85 height 13
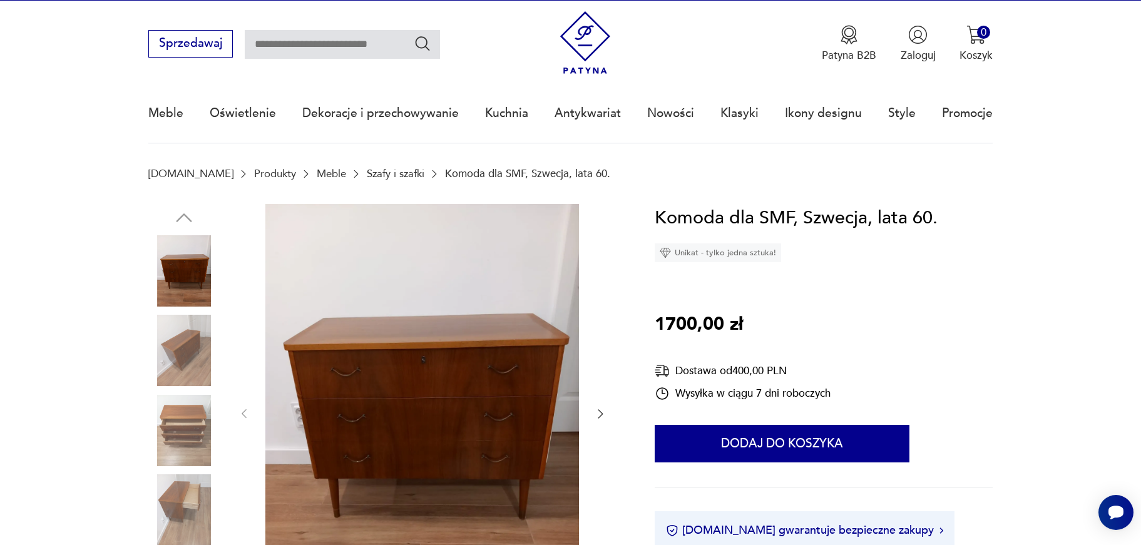
scroll to position [111, 0]
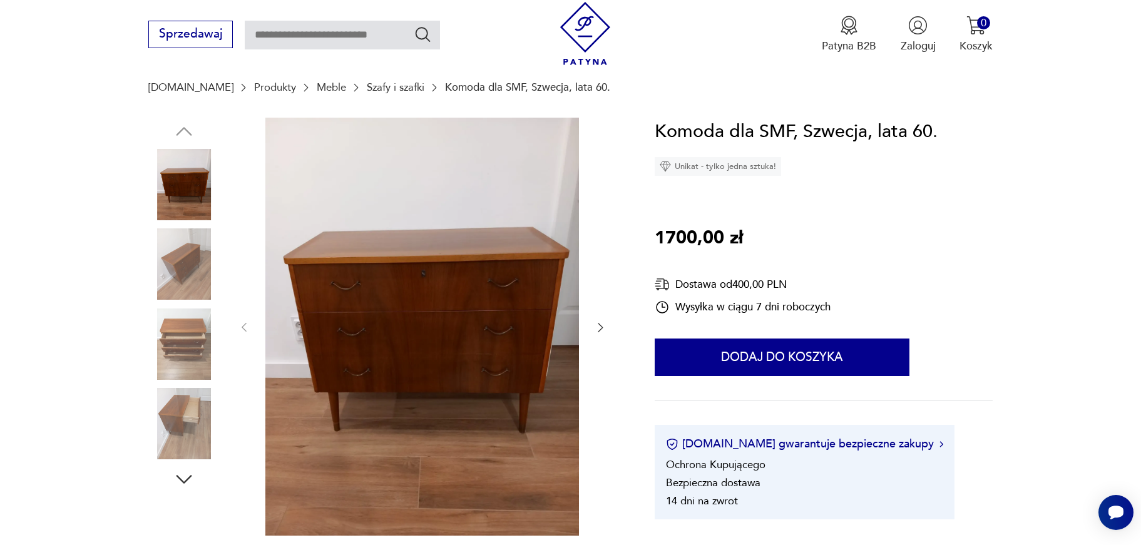
click at [202, 277] on img at bounding box center [183, 263] width 71 height 71
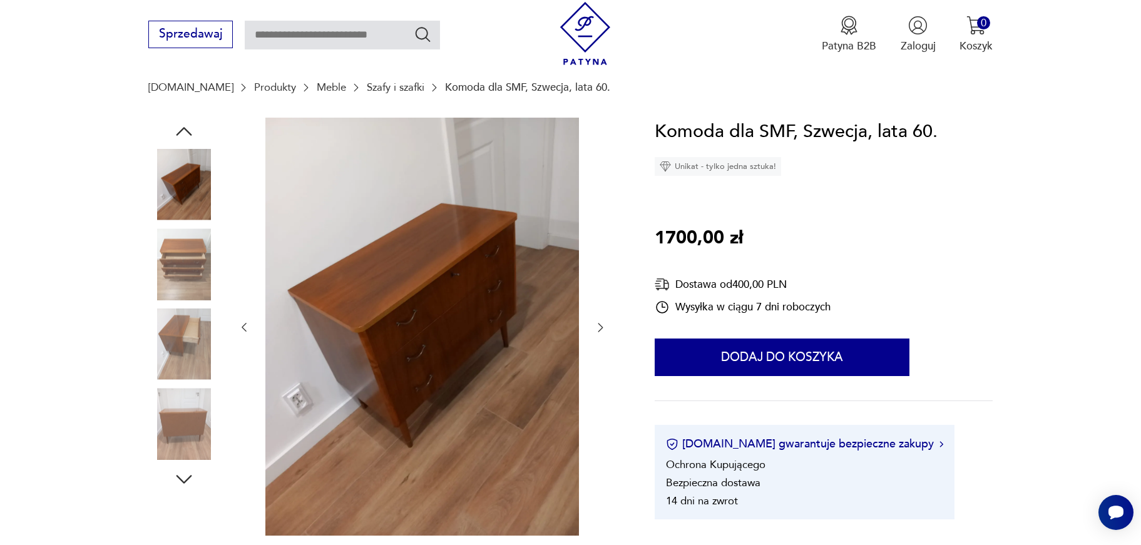
click at [195, 274] on img at bounding box center [183, 263] width 71 height 71
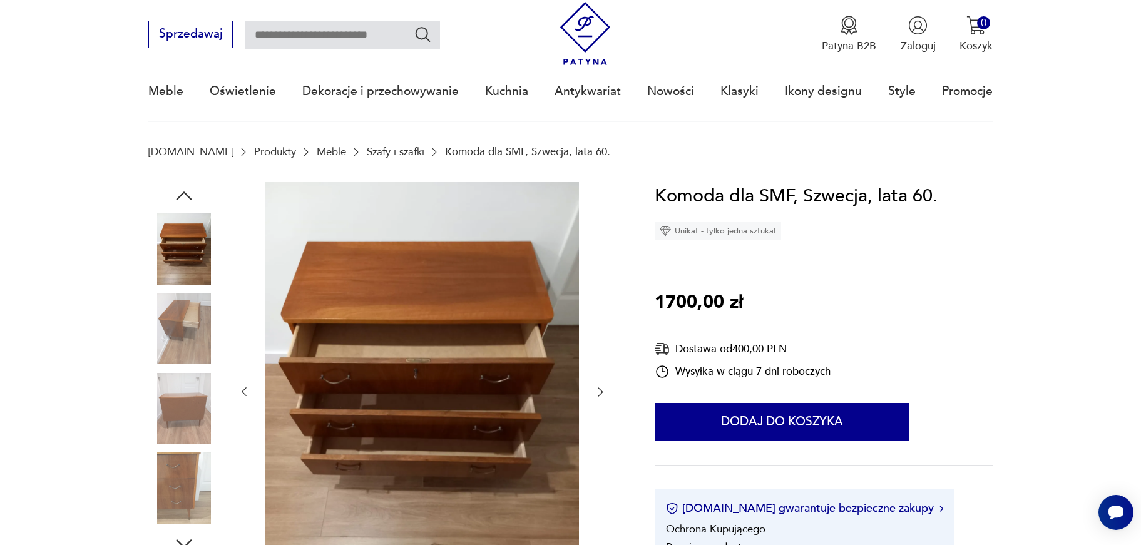
scroll to position [0, 0]
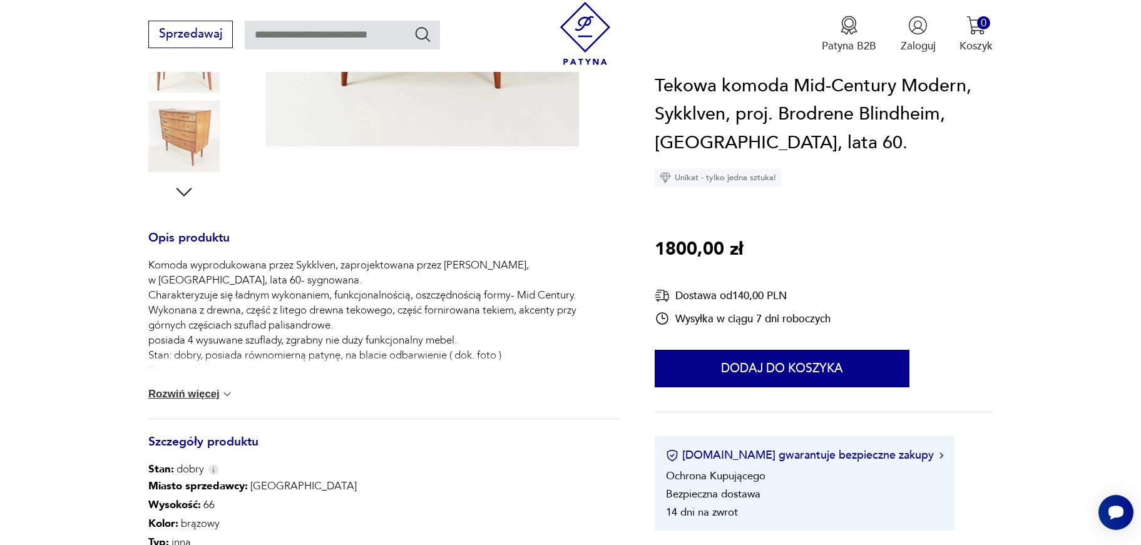
scroll to position [524, 0]
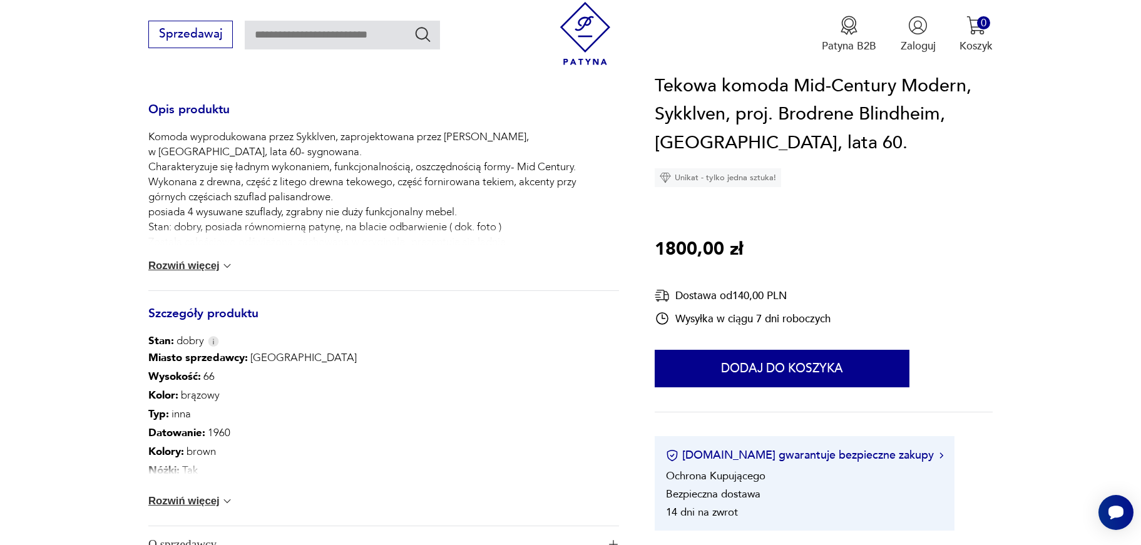
click at [188, 504] on button "Rozwiń więcej" at bounding box center [190, 501] width 85 height 13
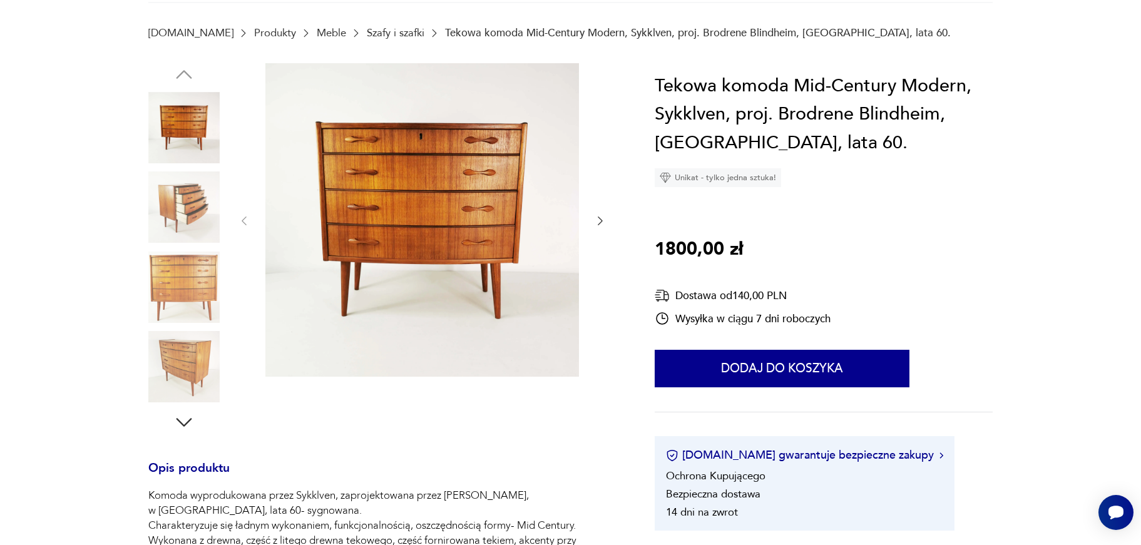
scroll to position [36, 0]
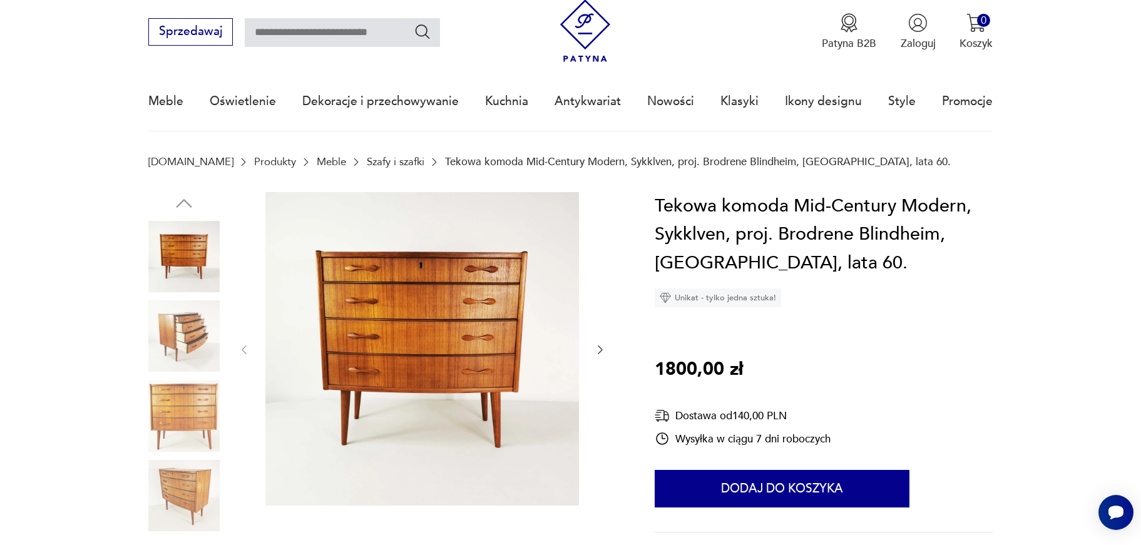
click at [201, 331] on img at bounding box center [183, 335] width 71 height 71
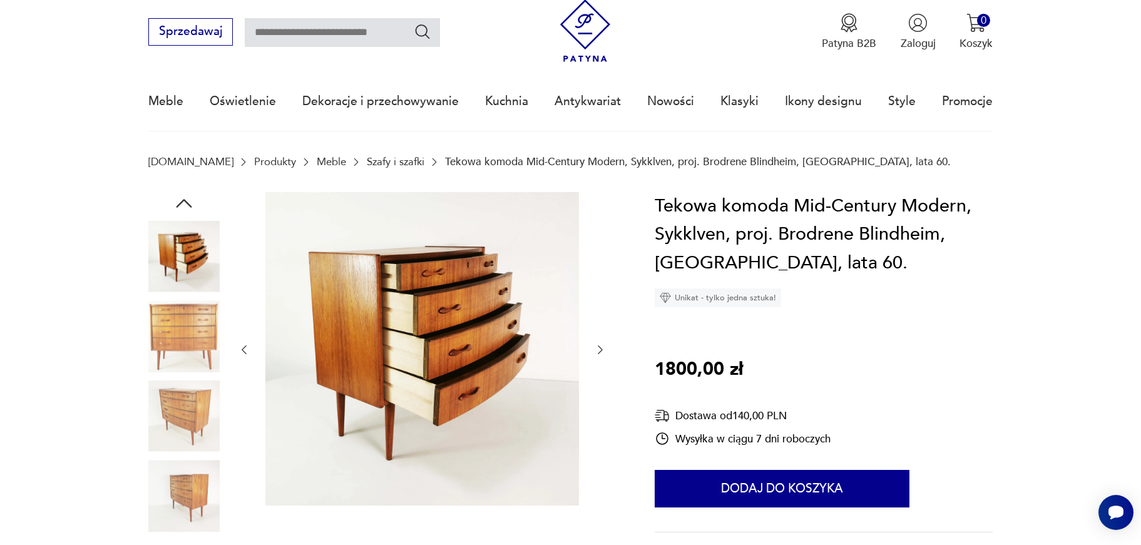
click at [194, 338] on img at bounding box center [183, 335] width 71 height 71
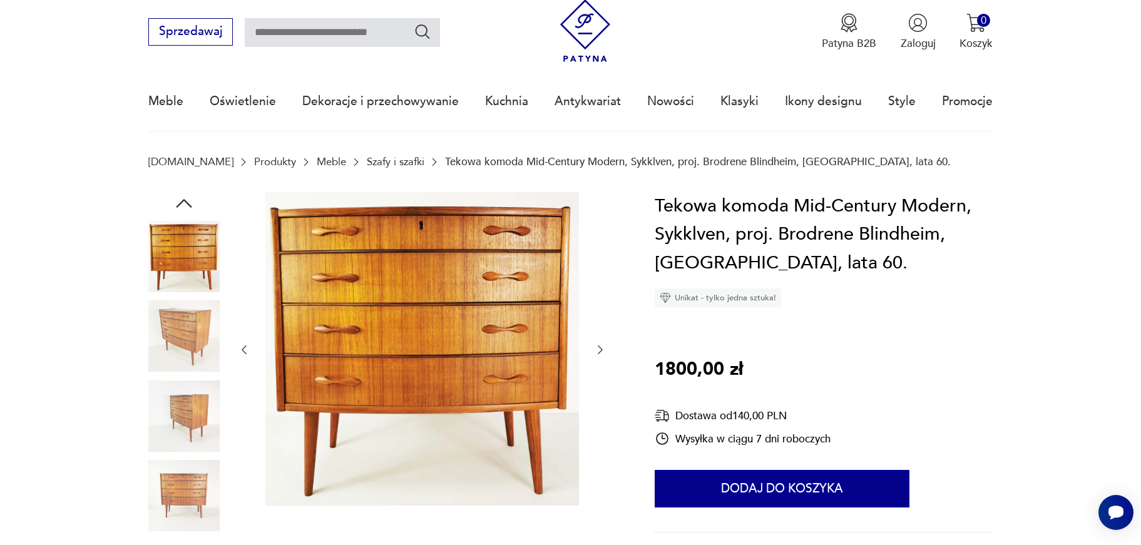
click at [194, 338] on img at bounding box center [183, 335] width 71 height 71
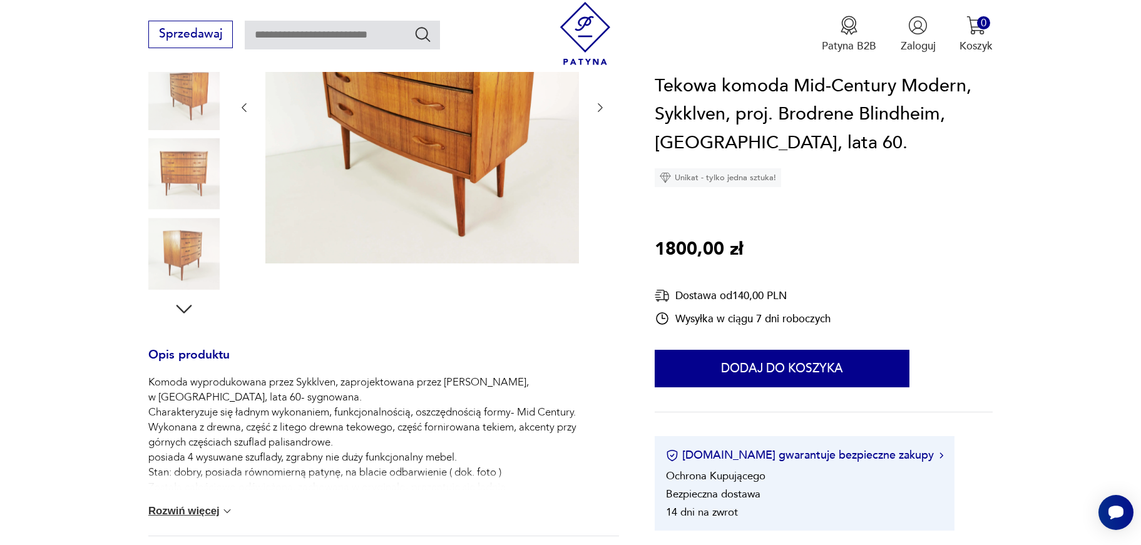
scroll to position [127, 0]
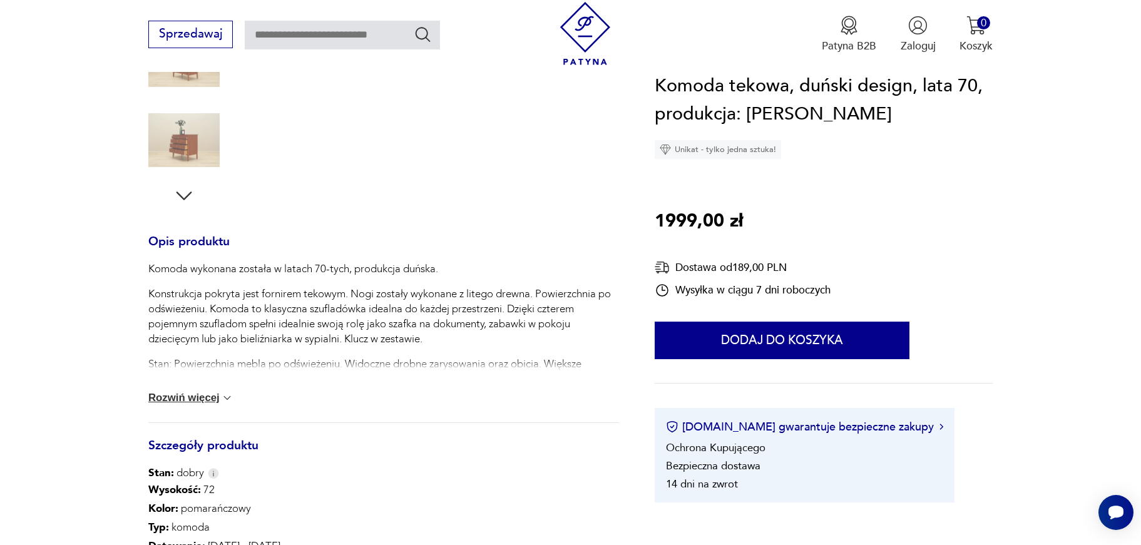
scroll to position [441, 0]
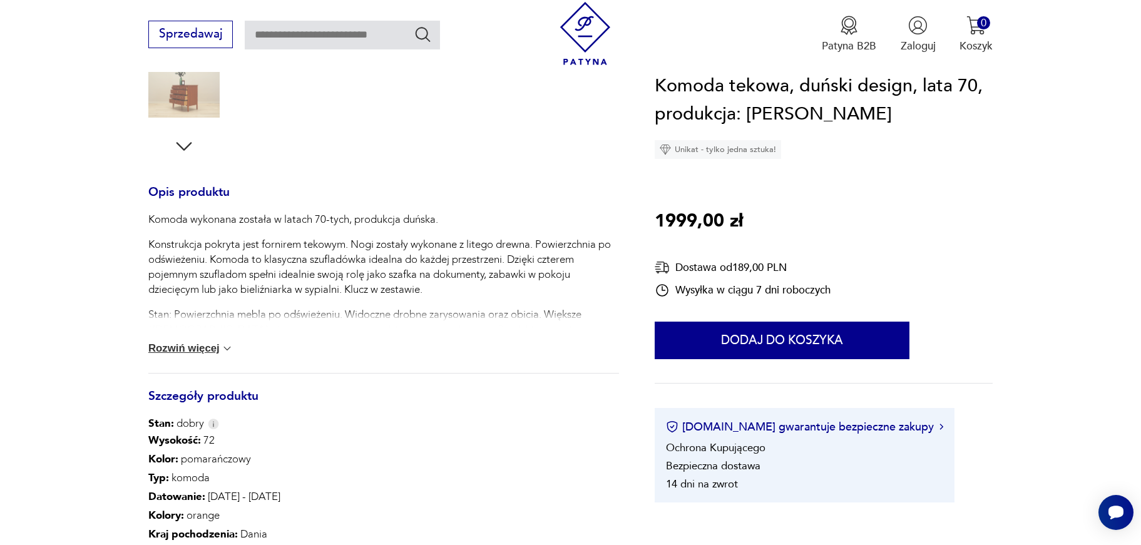
click at [193, 350] on button "Rozwiń więcej" at bounding box center [190, 348] width 85 height 13
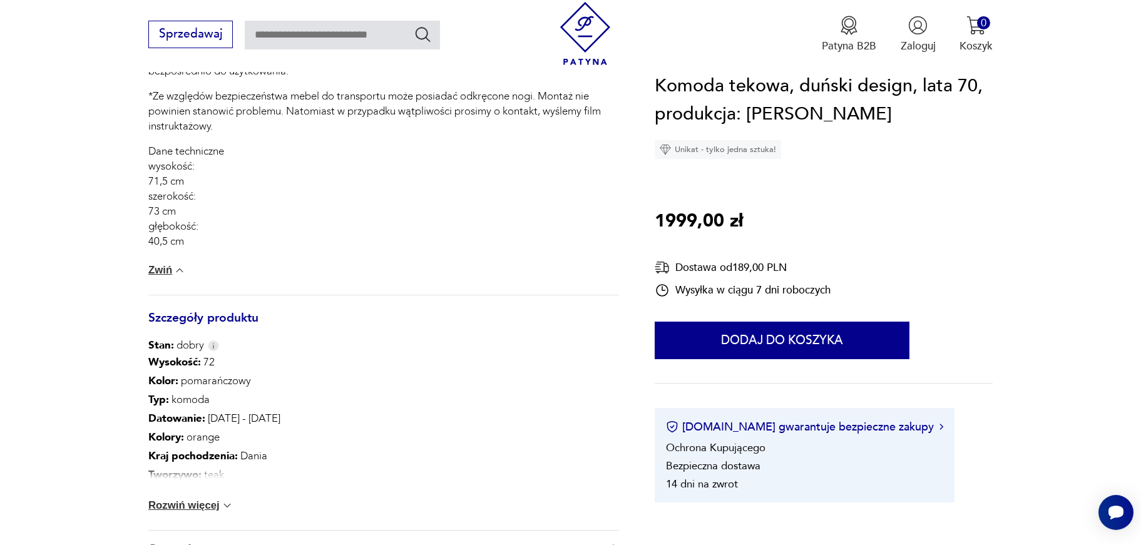
scroll to position [88, 0]
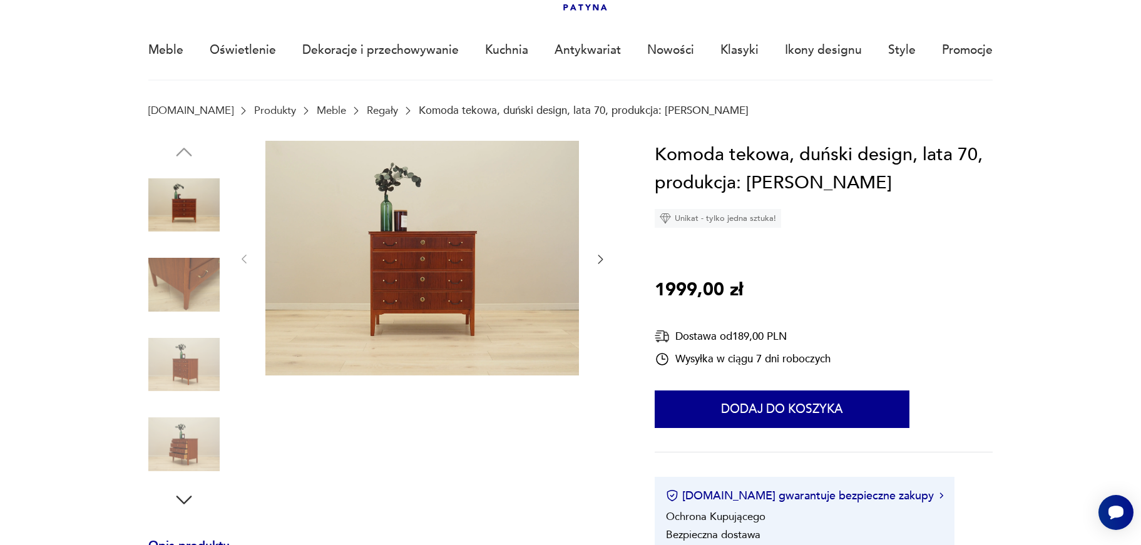
click at [207, 295] on img at bounding box center [183, 284] width 71 height 71
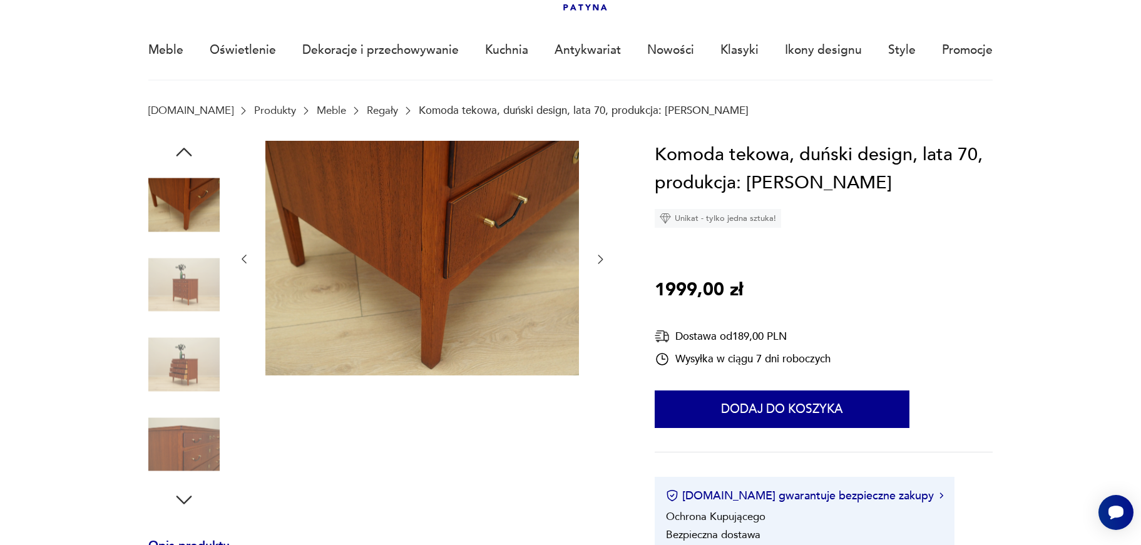
click at [200, 290] on img at bounding box center [183, 284] width 71 height 71
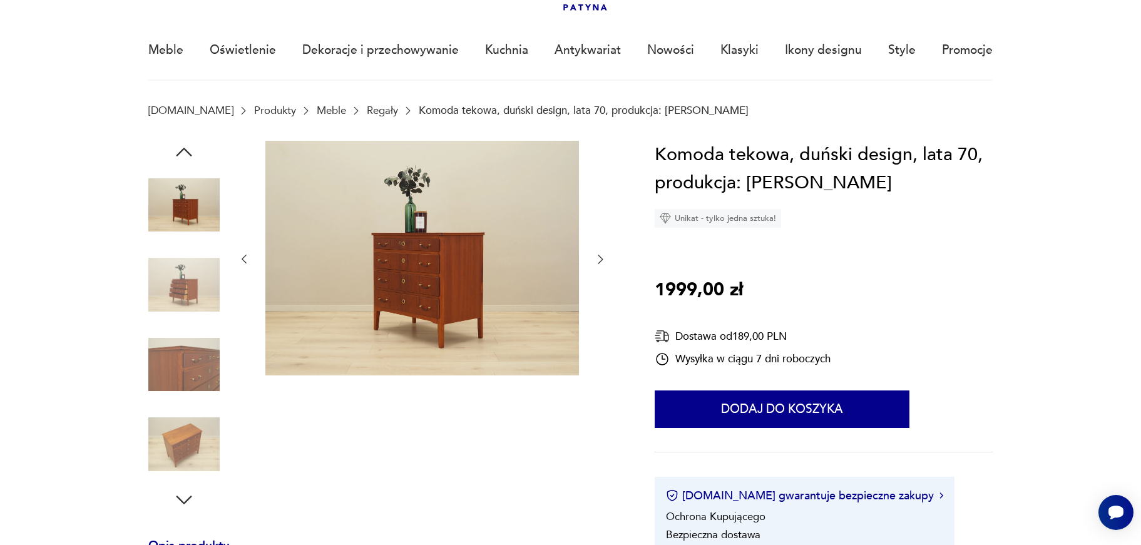
click at [200, 290] on img at bounding box center [183, 284] width 71 height 71
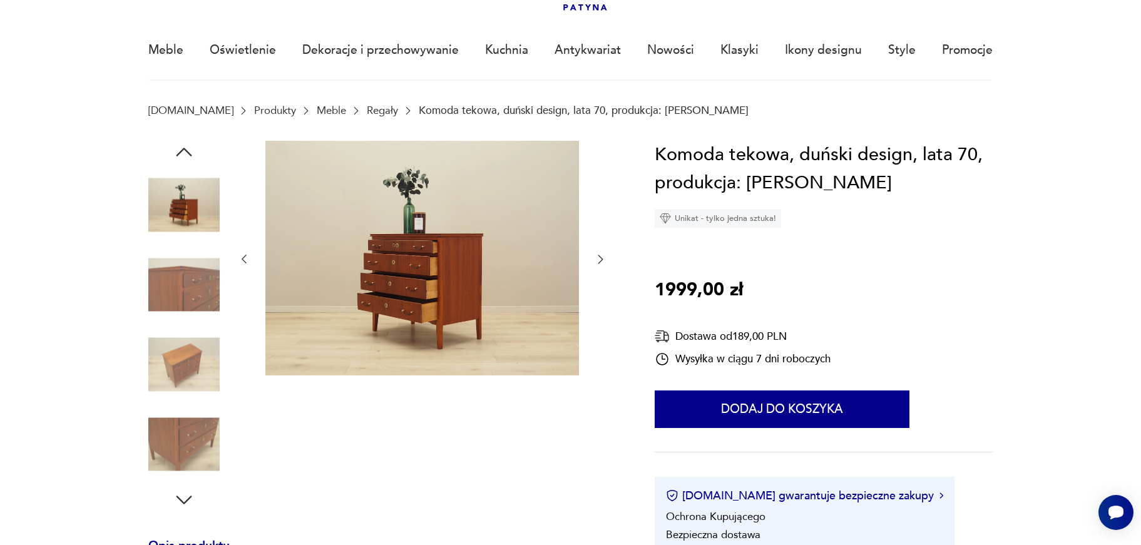
click at [200, 290] on img at bounding box center [183, 284] width 71 height 71
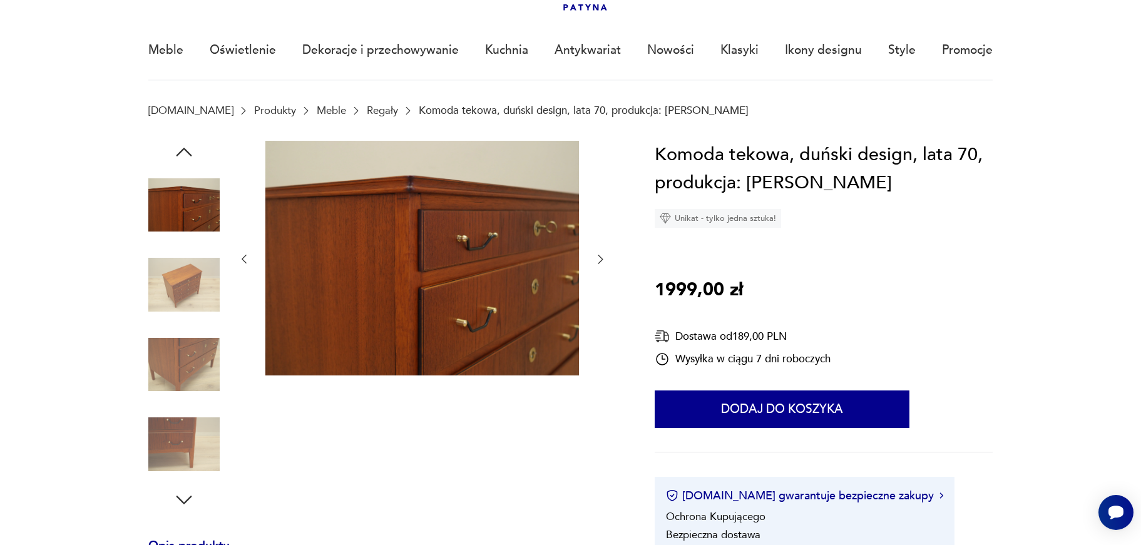
click at [200, 352] on img at bounding box center [183, 364] width 71 height 71
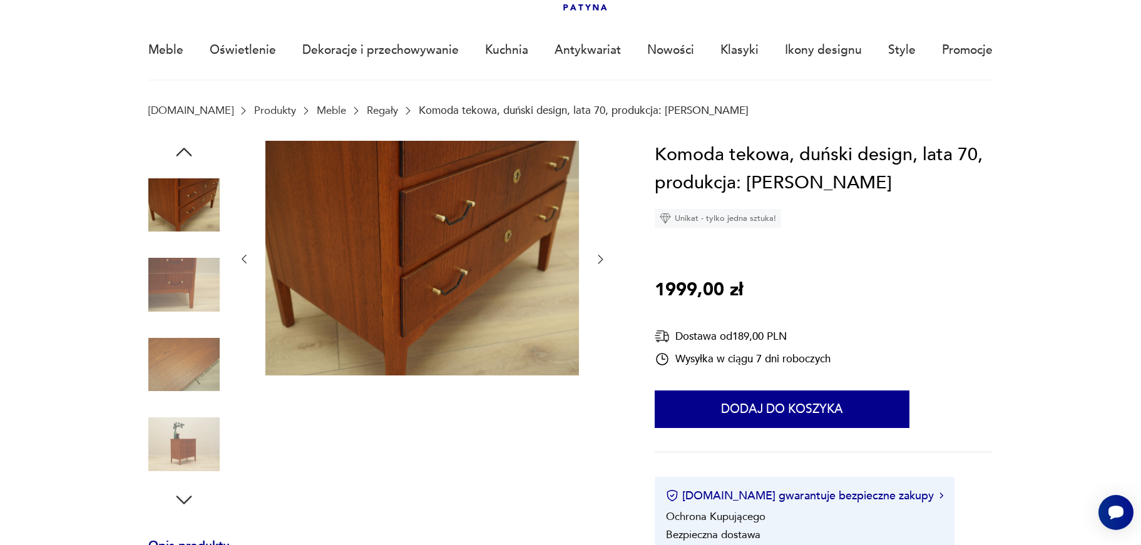
click at [194, 375] on img at bounding box center [183, 364] width 71 height 71
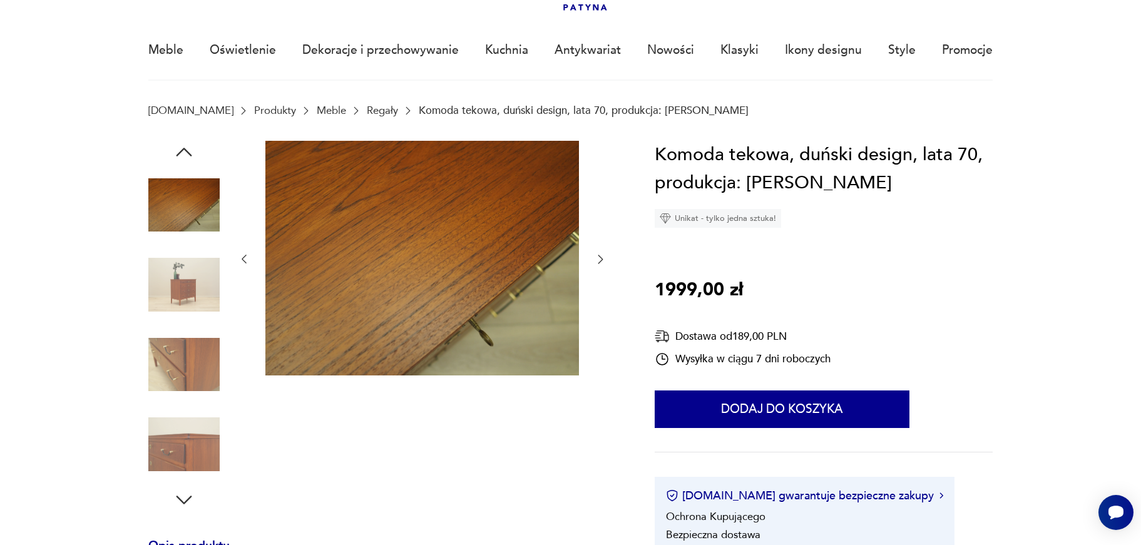
click at [191, 431] on img at bounding box center [183, 444] width 71 height 71
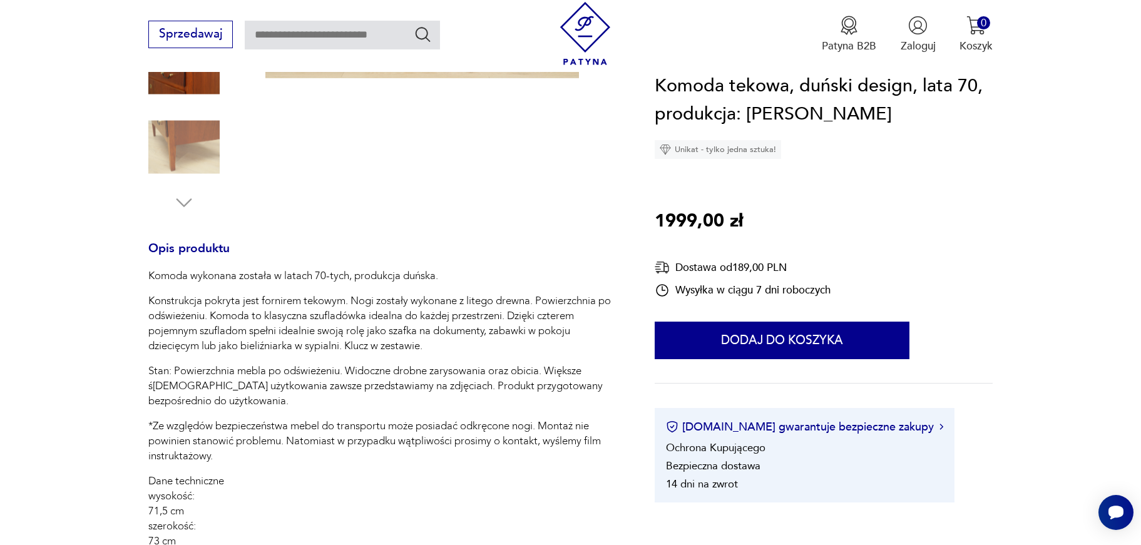
scroll to position [0, 0]
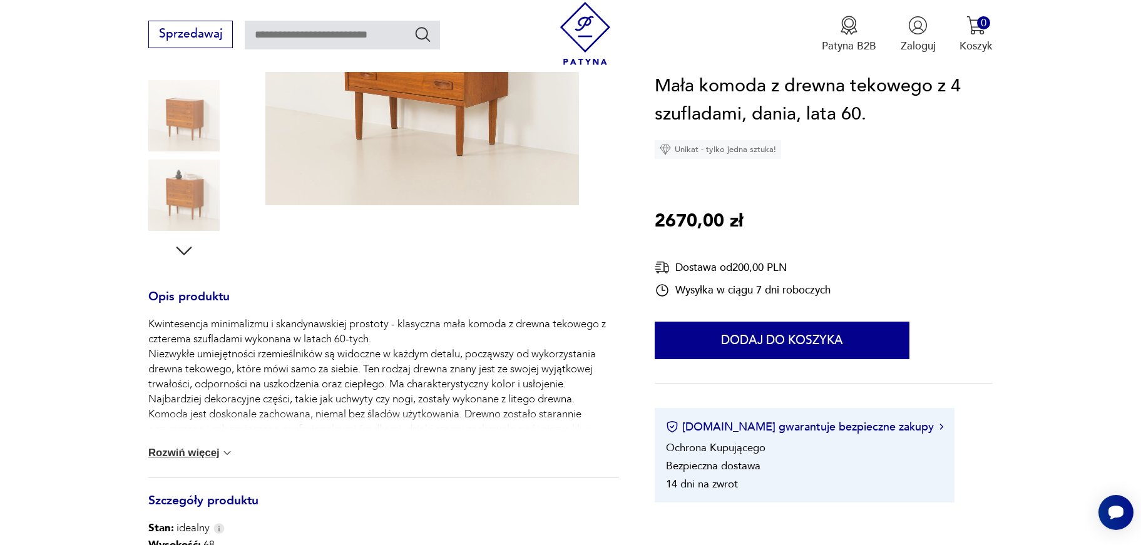
scroll to position [530, 0]
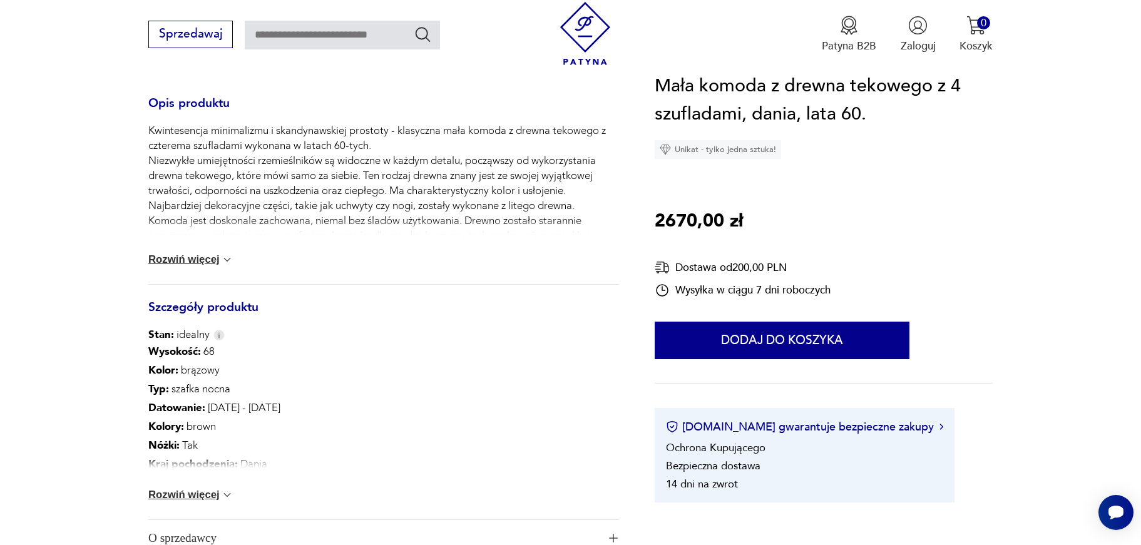
click at [174, 491] on button "Rozwiń więcej" at bounding box center [190, 495] width 85 height 13
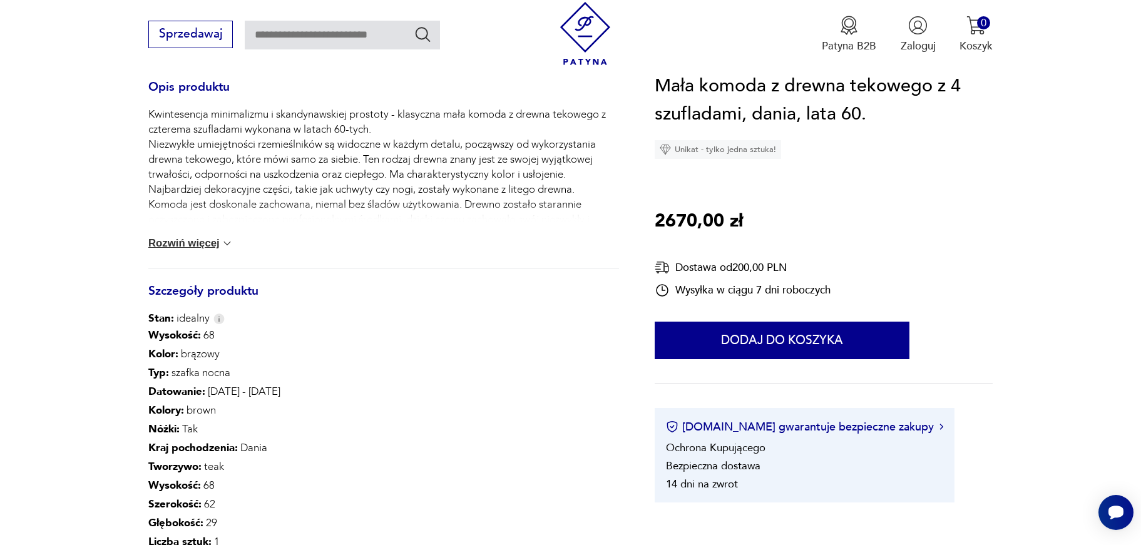
scroll to position [645, 0]
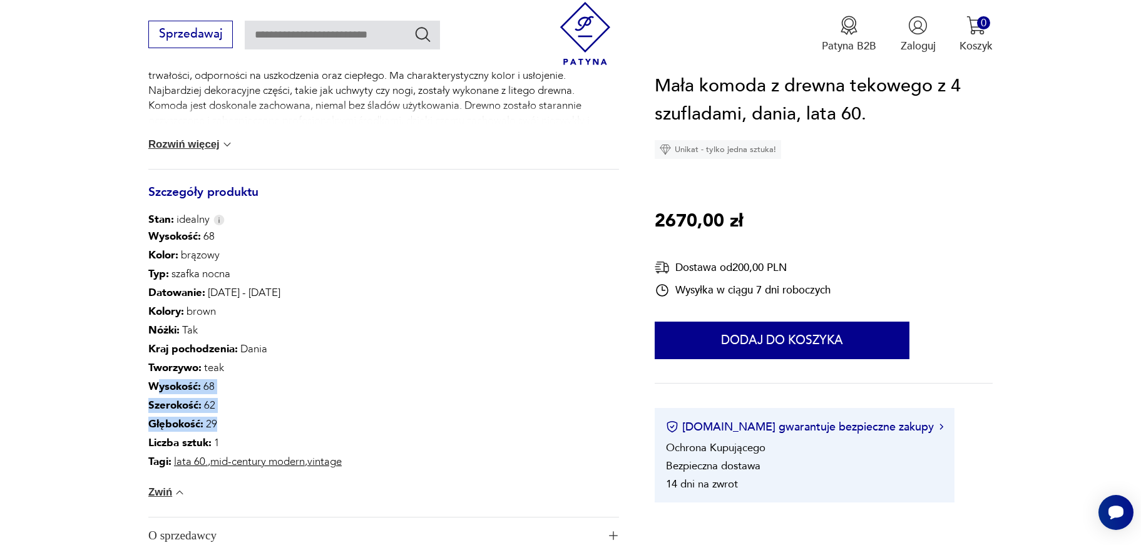
drag, startPoint x: 158, startPoint y: 392, endPoint x: 278, endPoint y: 432, distance: 126.7
click at [278, 432] on div "Wysokość : 68 Kolor: brązowy Typ : szafka nocna Datowanie : 1960 - 1967 Kolory …" at bounding box center [244, 349] width 193 height 244
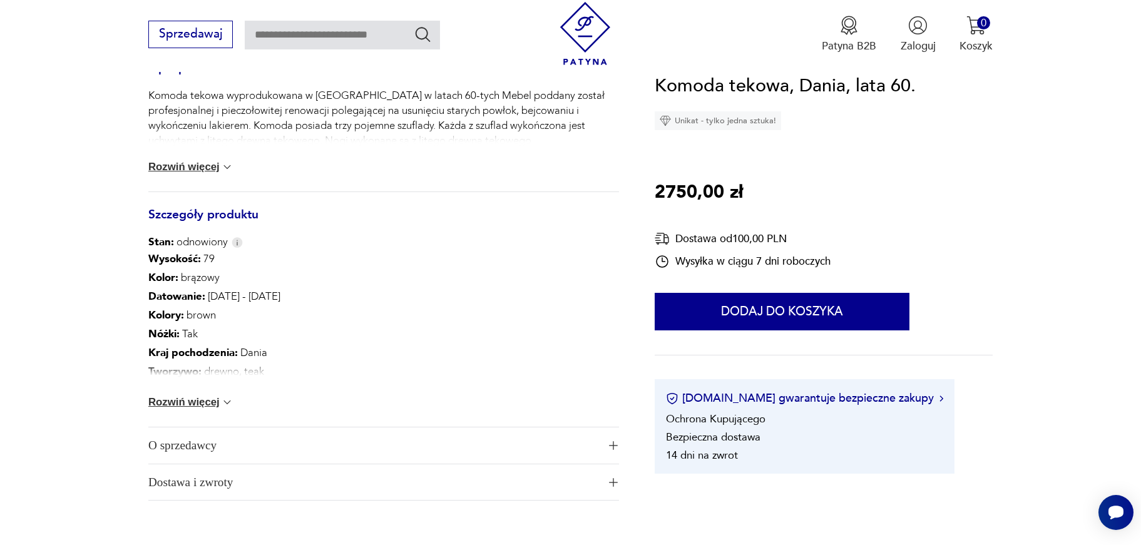
scroll to position [629, 0]
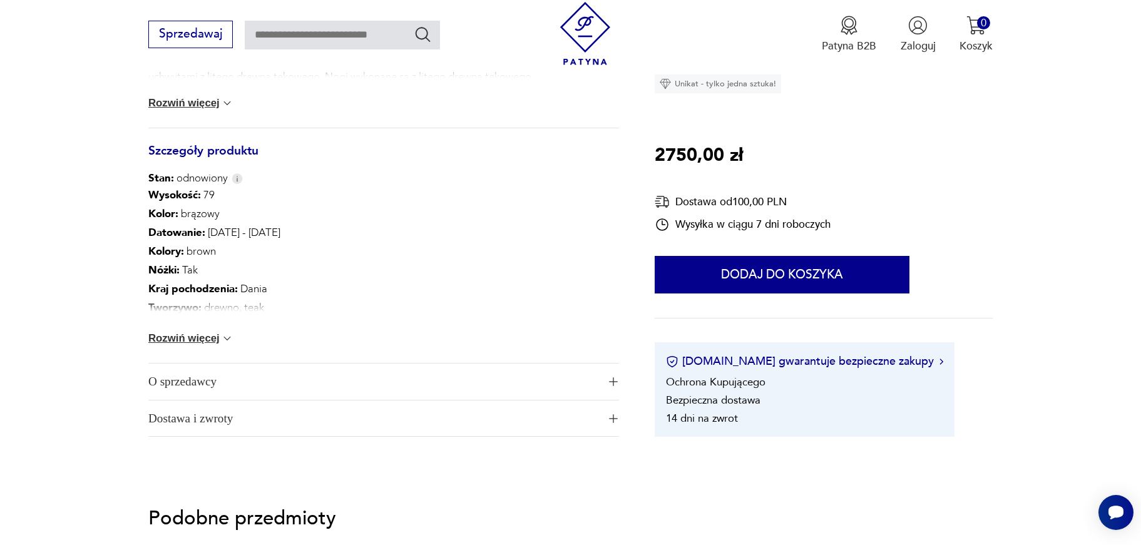
click at [210, 339] on button "Rozwiń więcej" at bounding box center [190, 338] width 85 height 13
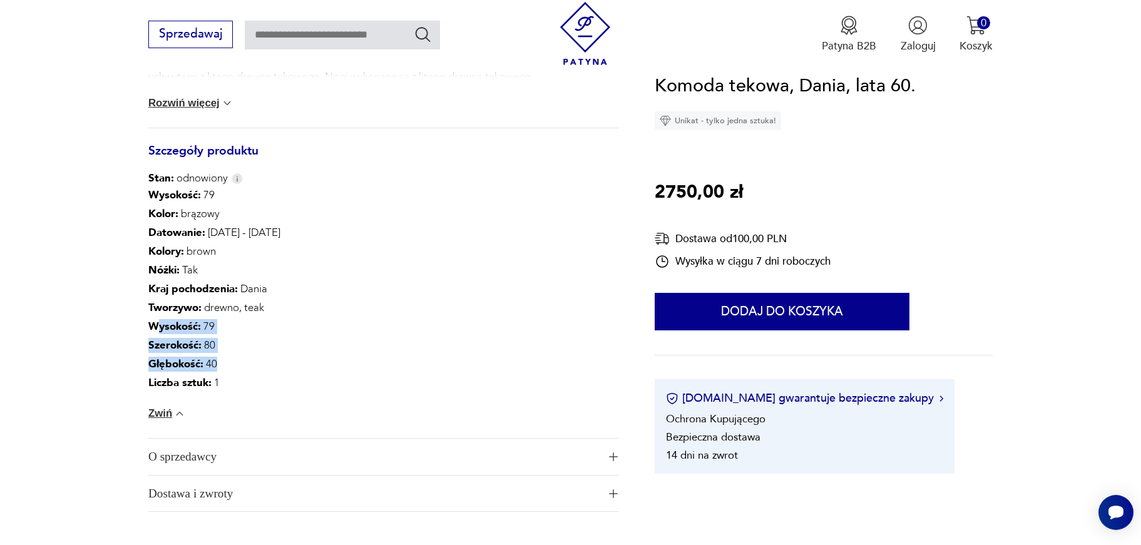
drag, startPoint x: 159, startPoint y: 326, endPoint x: 241, endPoint y: 358, distance: 88.0
click at [240, 359] on div "Wysokość : 79 Kolor: brązowy Datowanie : 1960 - 1969 Kolory : brown Nóżki : Tak…" at bounding box center [214, 289] width 132 height 207
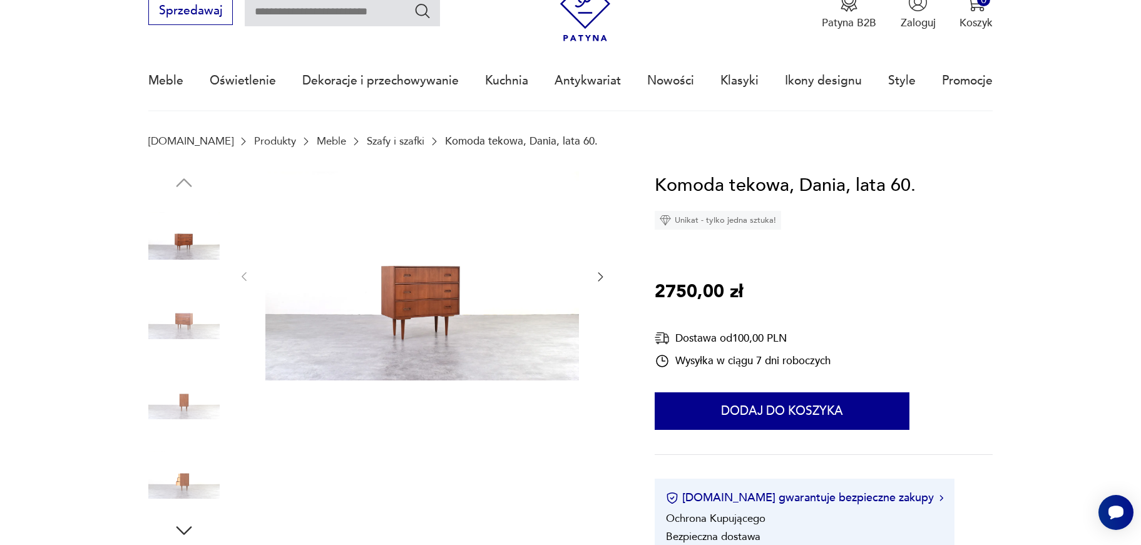
scroll to position [49, 0]
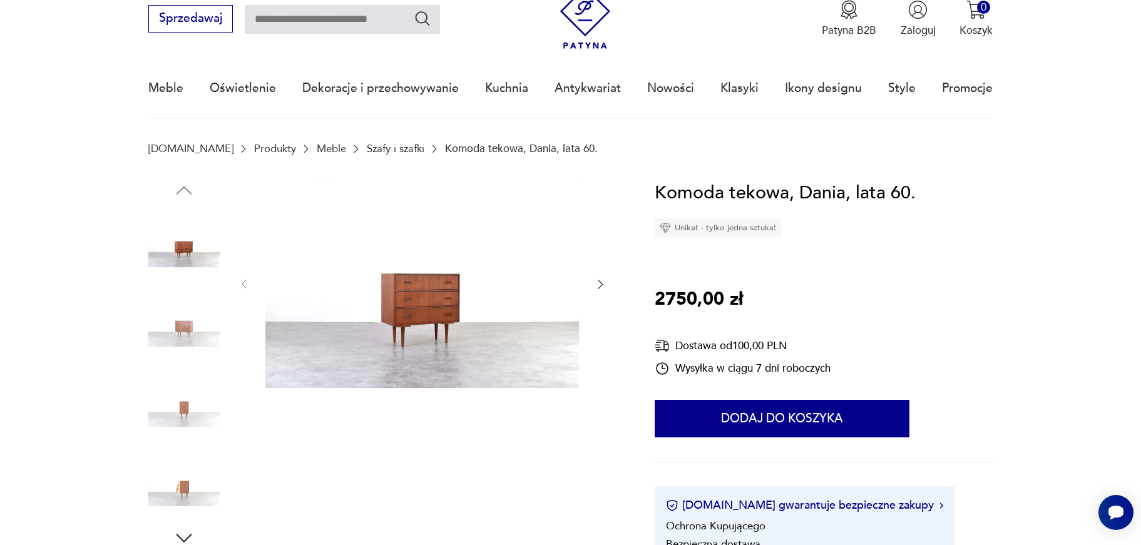
click at [190, 351] on img at bounding box center [183, 322] width 71 height 71
click at [192, 327] on img at bounding box center [183, 322] width 71 height 71
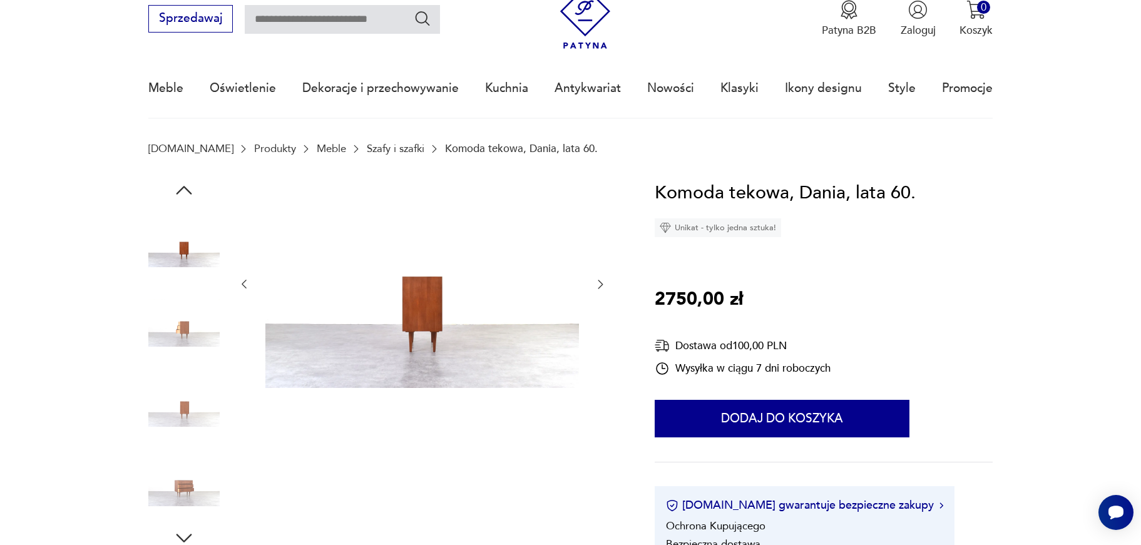
click at [192, 327] on img at bounding box center [183, 322] width 71 height 71
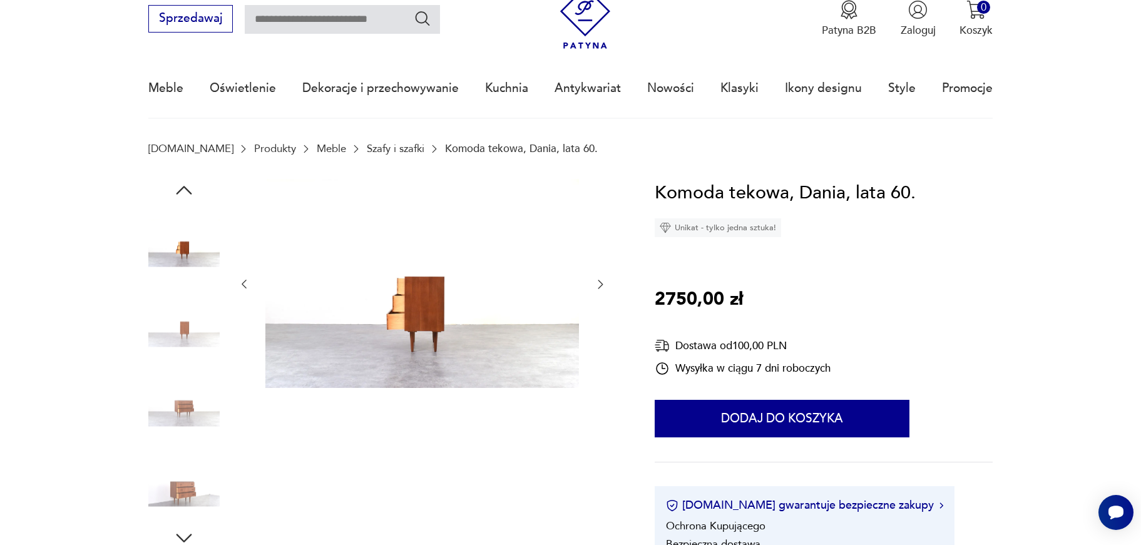
click at [192, 327] on img at bounding box center [183, 322] width 71 height 71
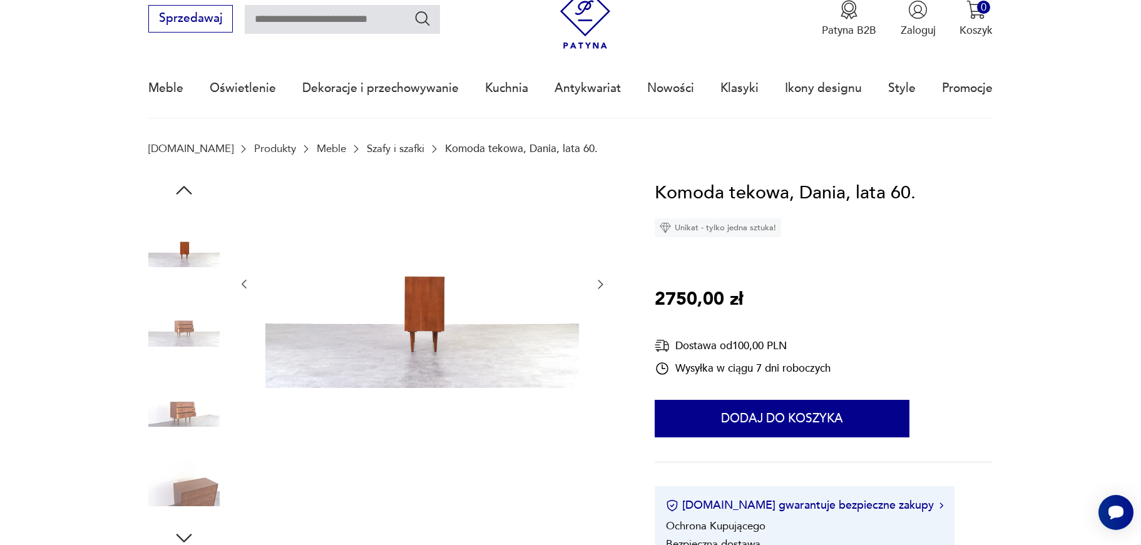
click at [192, 327] on img at bounding box center [183, 322] width 71 height 71
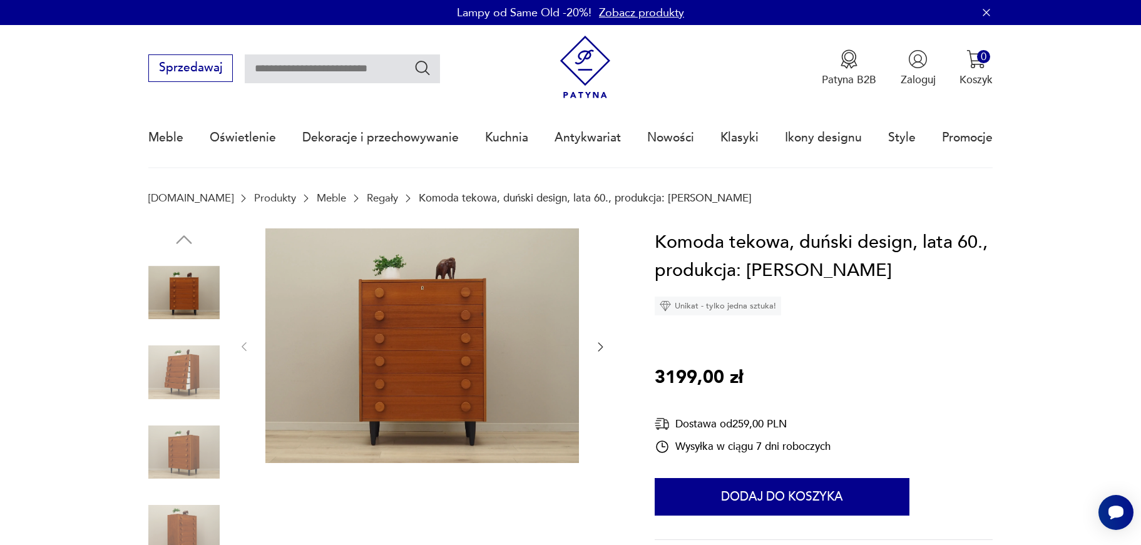
click at [431, 374] on img at bounding box center [422, 345] width 314 height 235
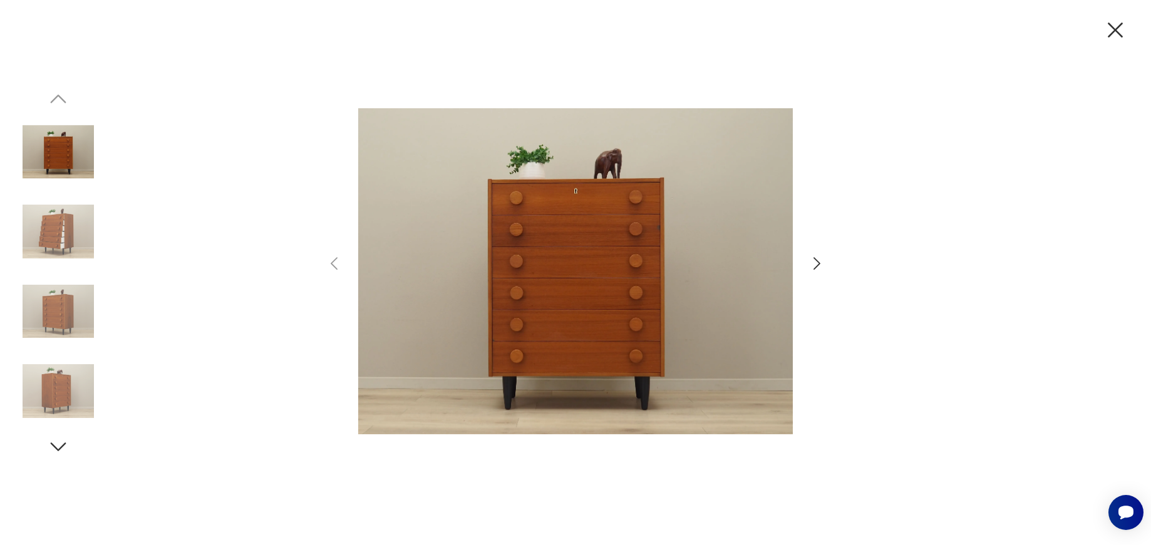
click at [824, 262] on icon "button" at bounding box center [816, 264] width 18 height 18
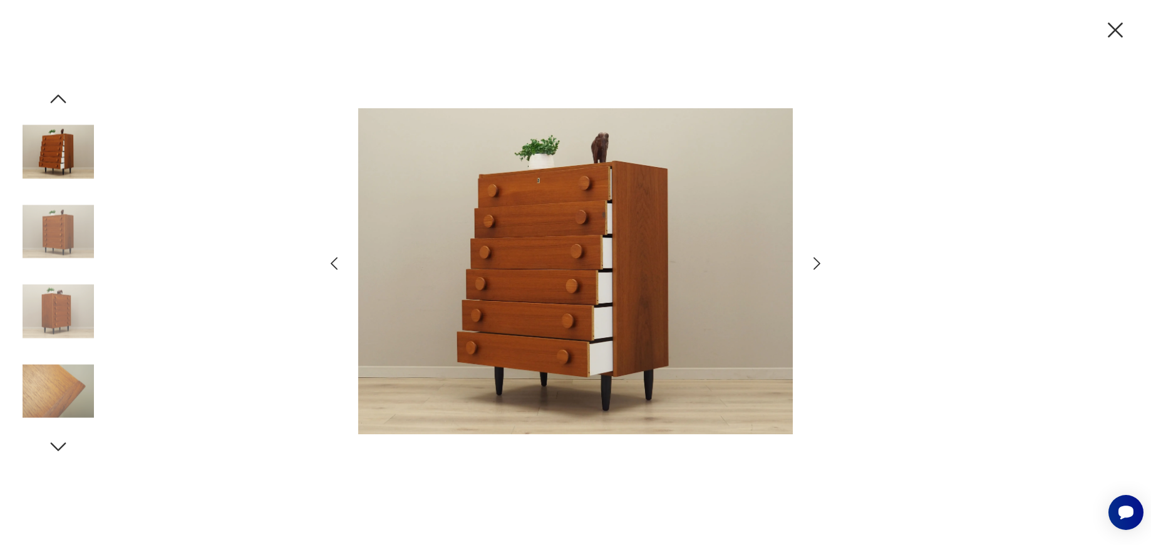
click at [820, 262] on icon "button" at bounding box center [816, 264] width 18 height 18
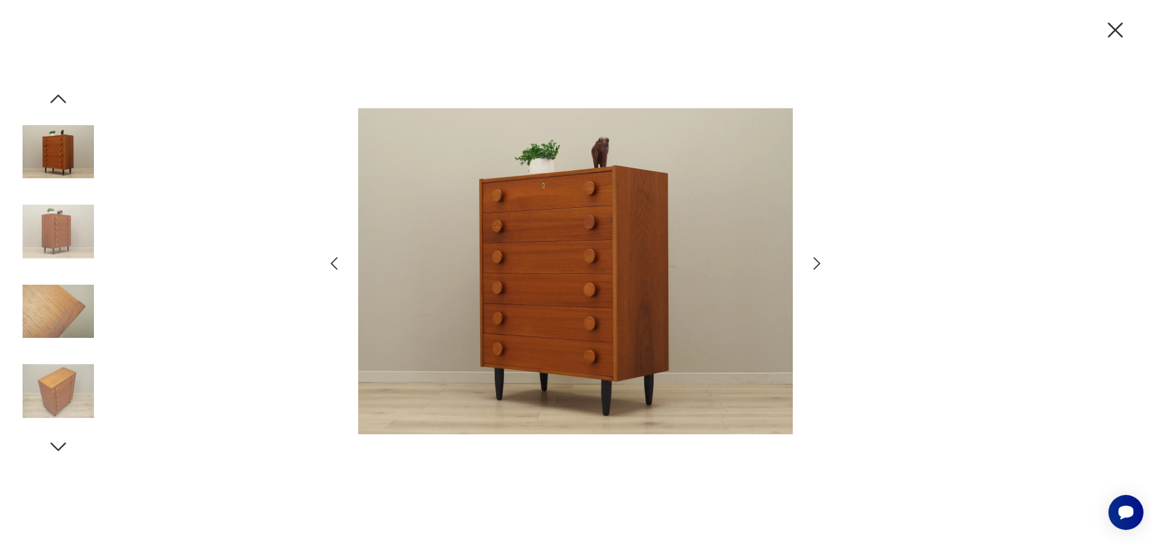
click at [820, 262] on icon "button" at bounding box center [816, 264] width 18 height 18
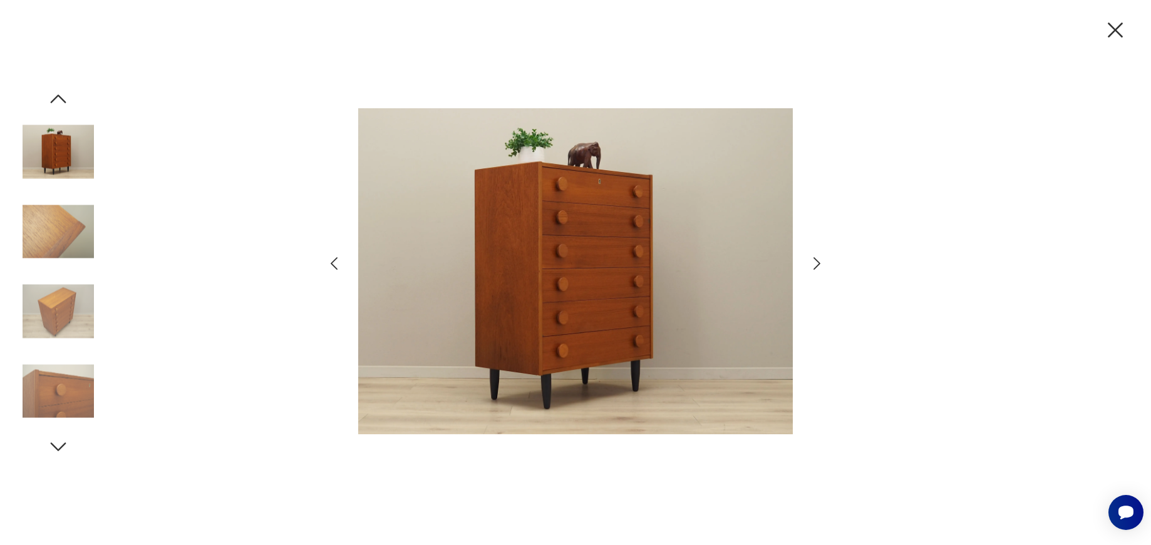
click at [820, 262] on icon "button" at bounding box center [816, 264] width 18 height 18
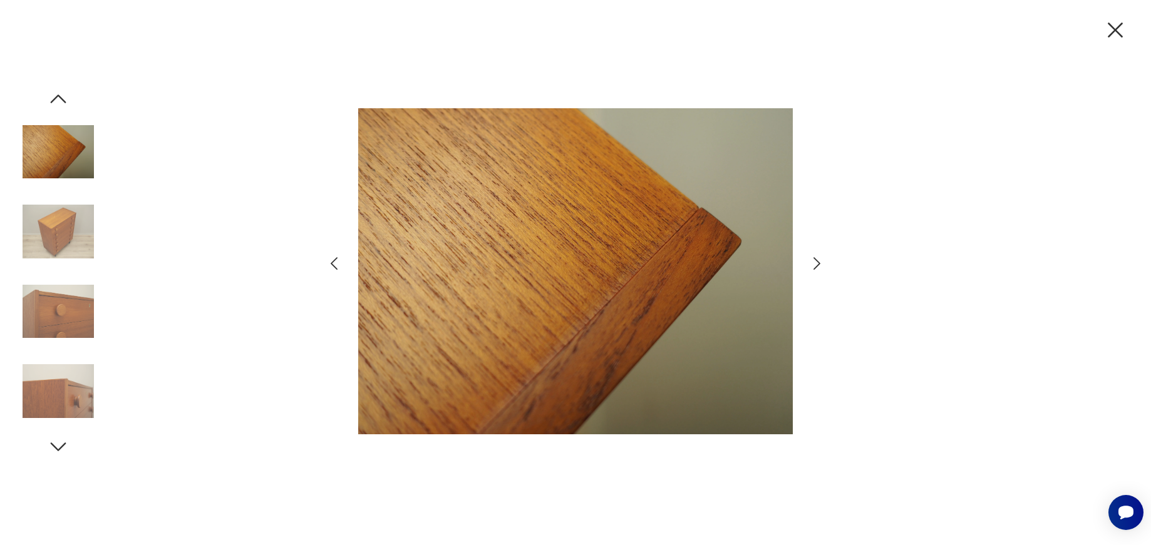
click at [820, 262] on icon "button" at bounding box center [816, 264] width 18 height 18
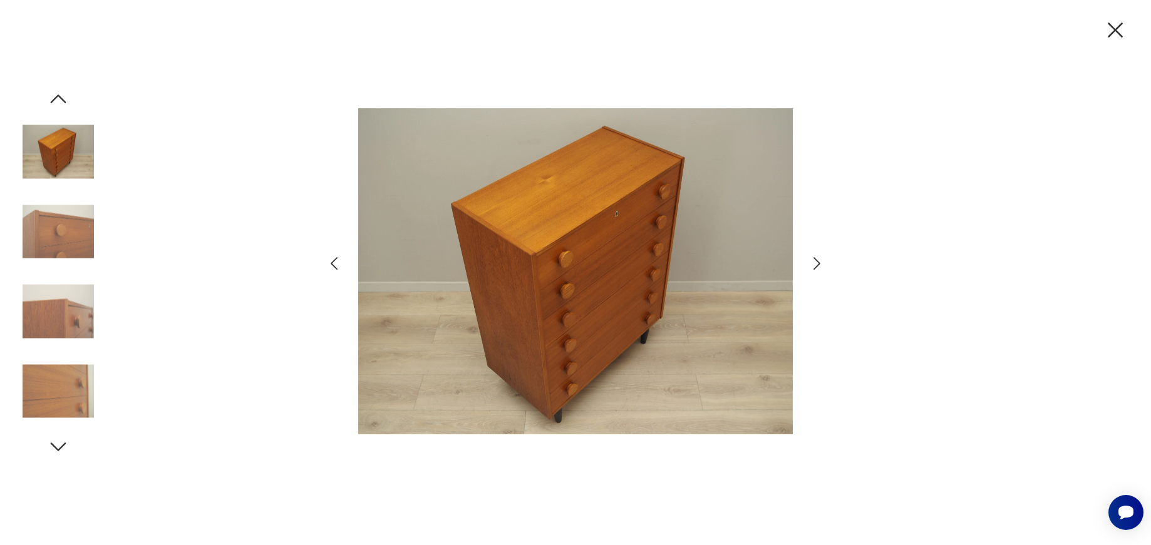
click at [820, 262] on icon "button" at bounding box center [816, 264] width 18 height 18
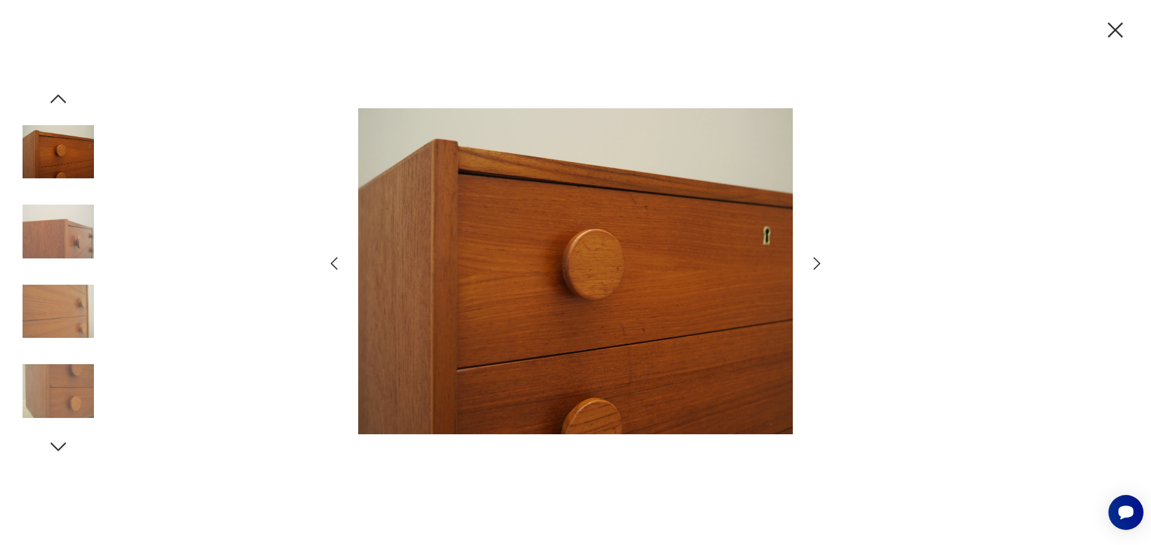
click at [820, 262] on icon "button" at bounding box center [816, 264] width 18 height 18
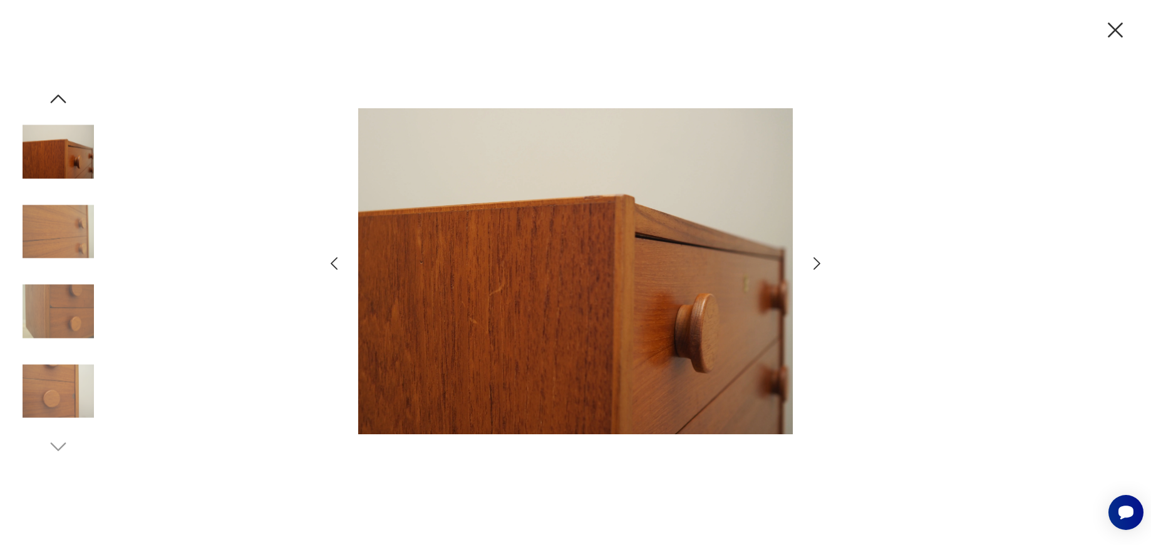
click at [820, 262] on icon "button" at bounding box center [816, 264] width 18 height 18
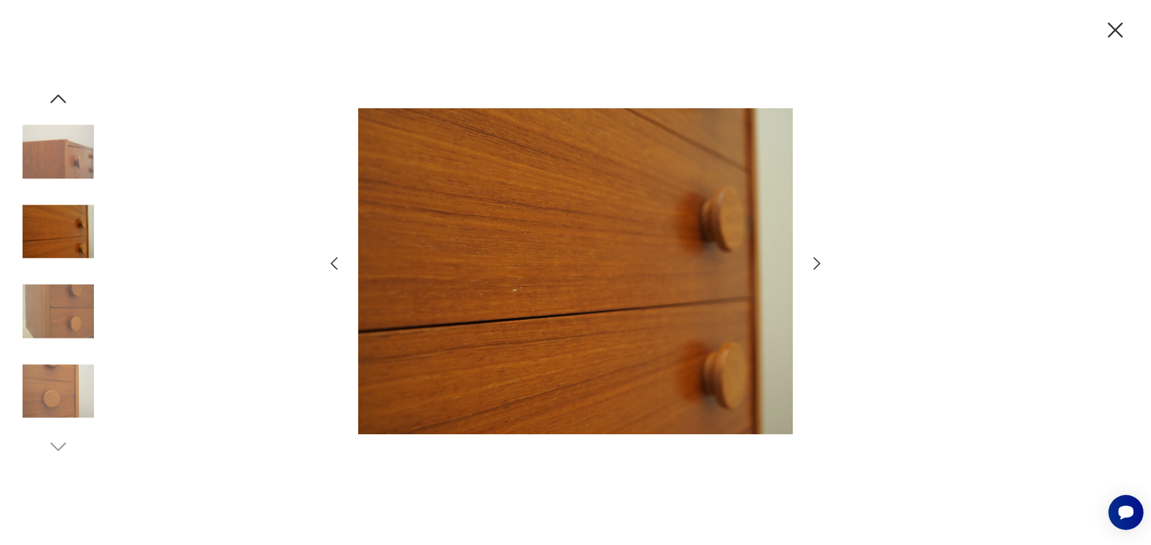
click at [820, 262] on icon "button" at bounding box center [816, 264] width 18 height 18
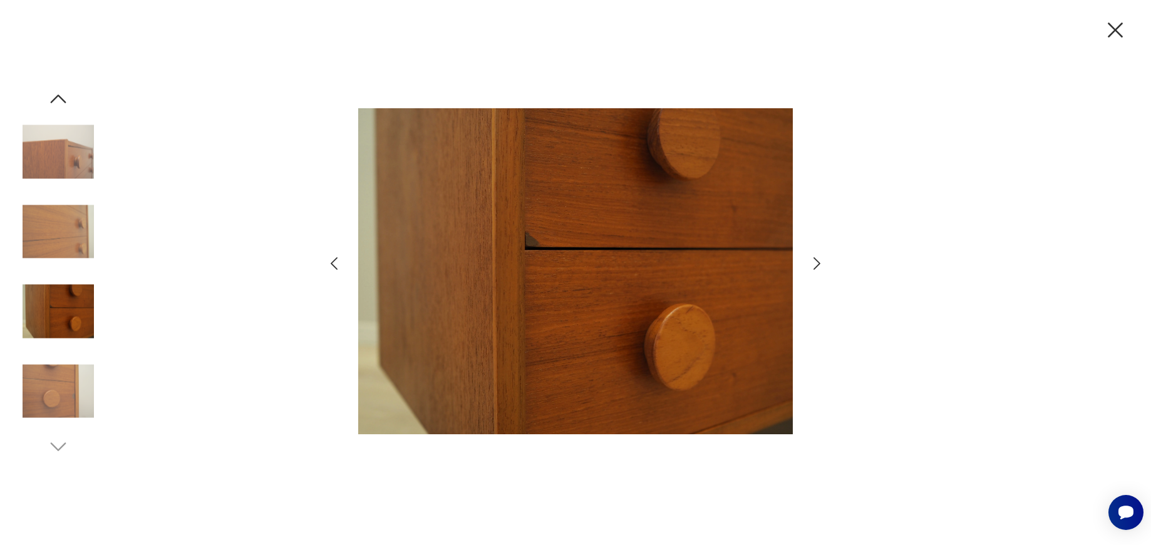
click at [820, 262] on icon "button" at bounding box center [816, 264] width 18 height 18
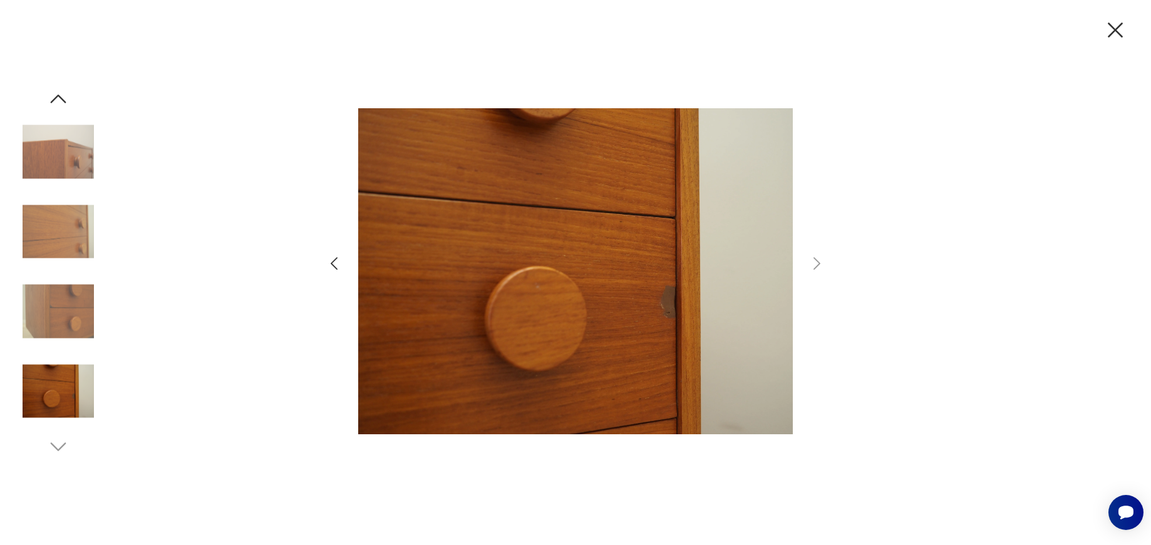
click at [1104, 42] on icon "button" at bounding box center [1115, 30] width 26 height 26
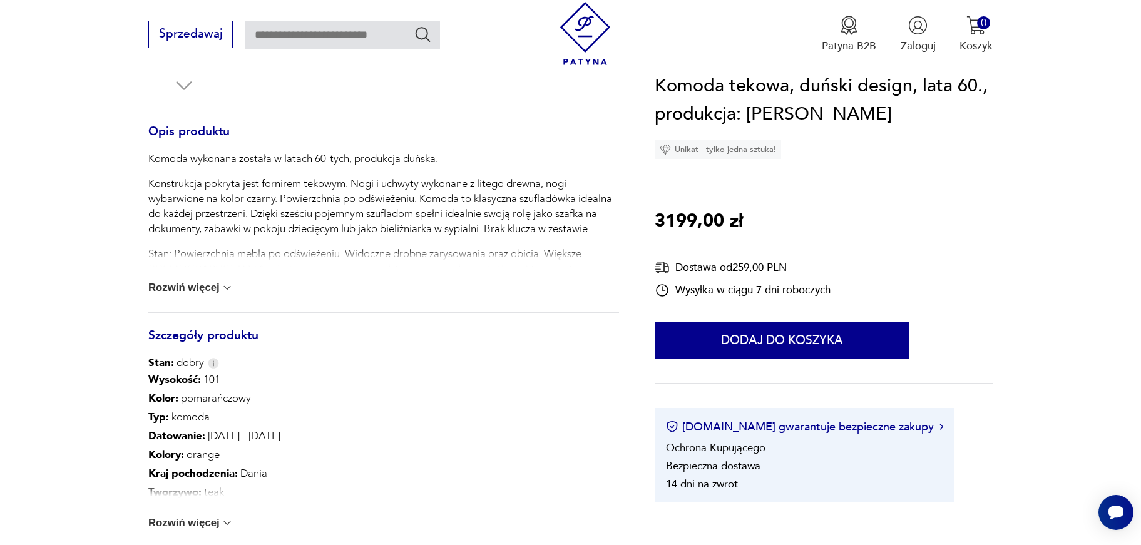
scroll to position [566, 0]
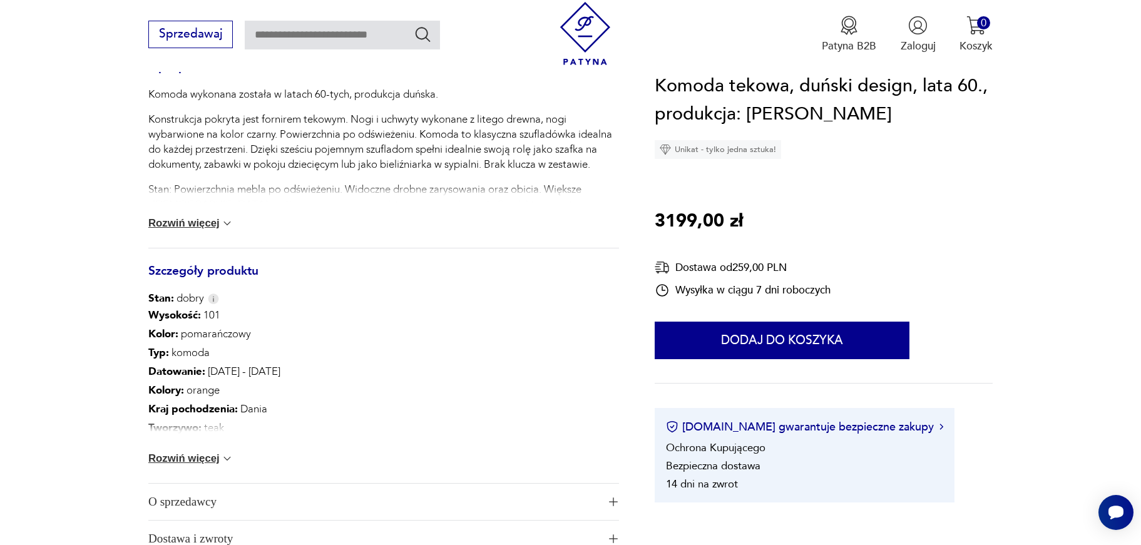
click at [195, 461] on button "Rozwiń więcej" at bounding box center [190, 459] width 85 height 13
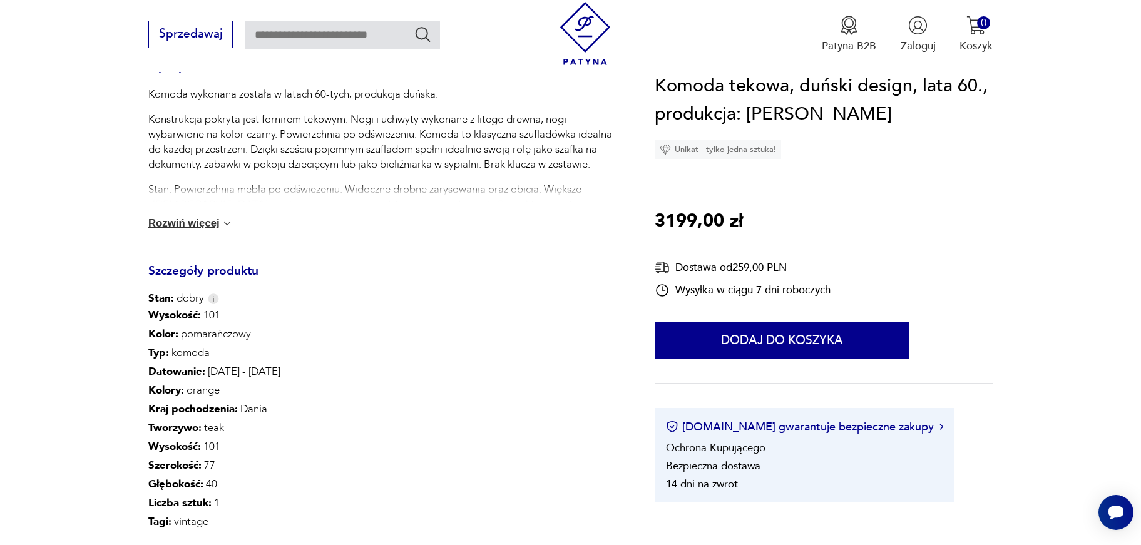
scroll to position [575, 0]
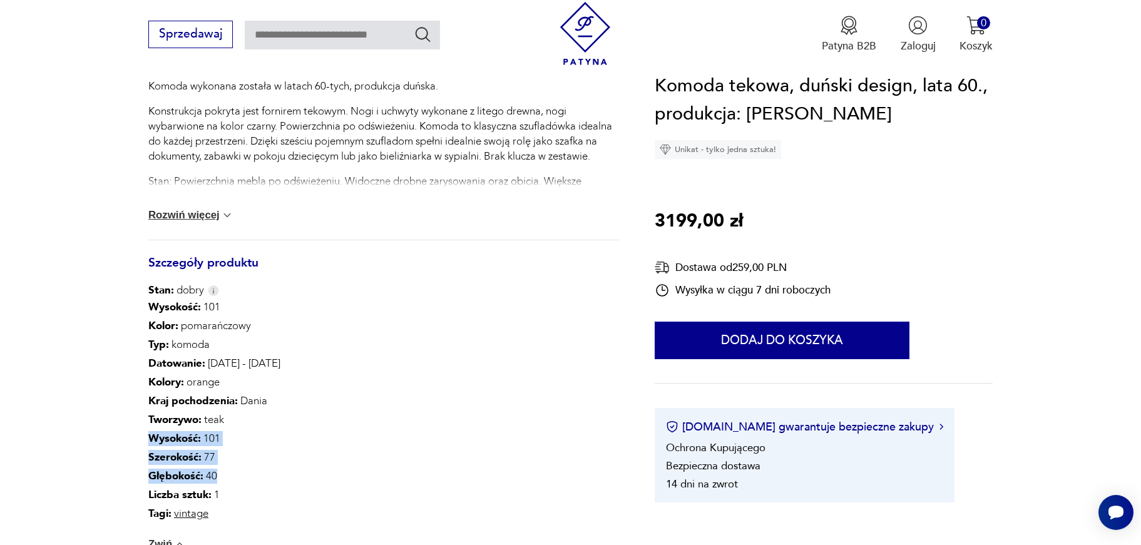
drag, startPoint x: 161, startPoint y: 436, endPoint x: 252, endPoint y: 474, distance: 99.0
click at [252, 474] on div "Wysokość : 101 Kolor: pomarańczowy Typ : komoda Datowanie : [DATE] - [DATE] Kol…" at bounding box center [214, 410] width 132 height 225
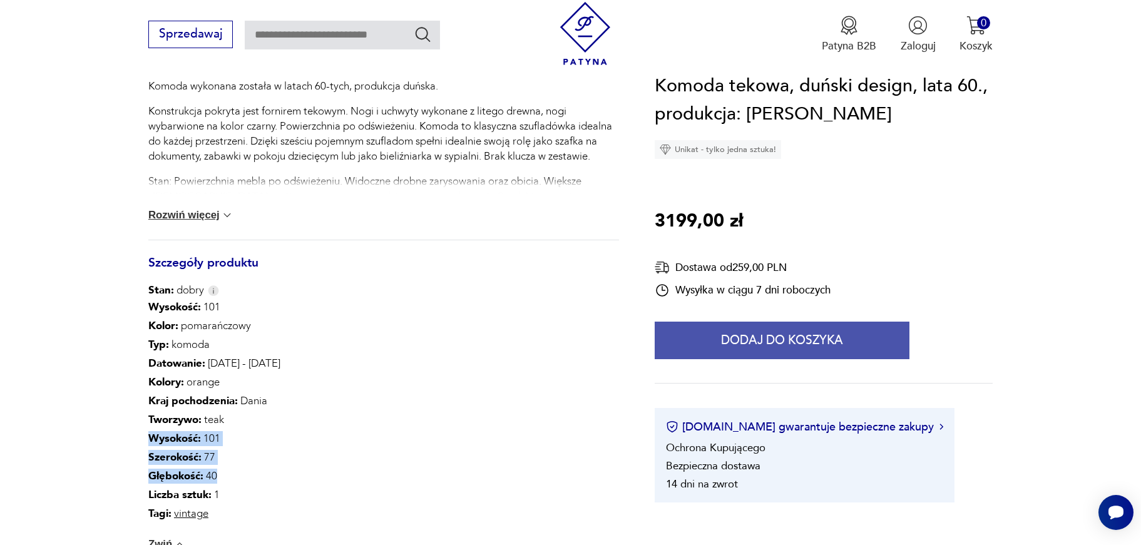
scroll to position [0, 0]
